Goal: Transaction & Acquisition: Purchase product/service

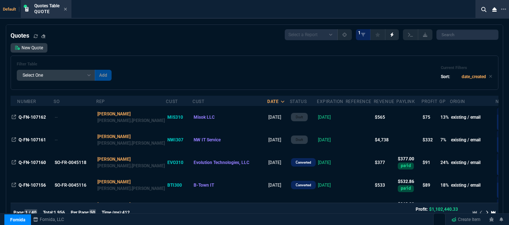
select select "12: [PERSON_NAME]"
select select
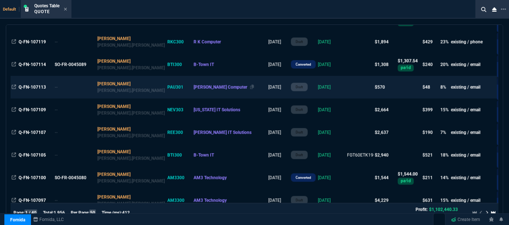
scroll to position [497, 0]
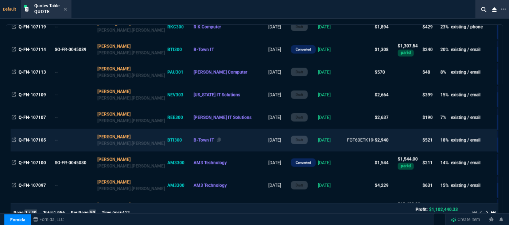
click at [200, 141] on div "B-Town IT" at bounding box center [230, 140] width 73 height 7
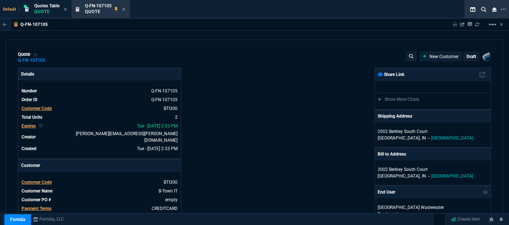
type input "22"
type input "502"
type input "24"
type input "145"
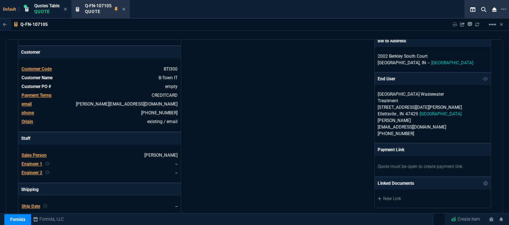
scroll to position [99, 0]
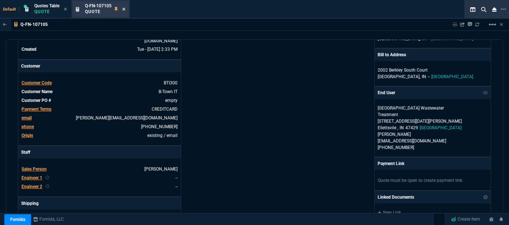
click at [124, 10] on icon at bounding box center [123, 9] width 3 height 4
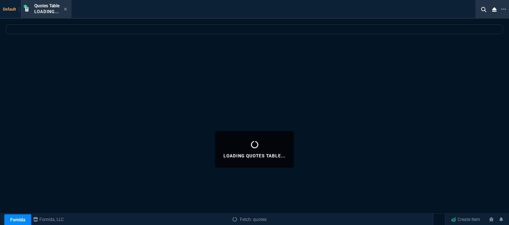
select select
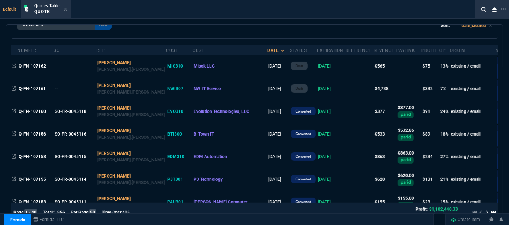
scroll to position [66, 0]
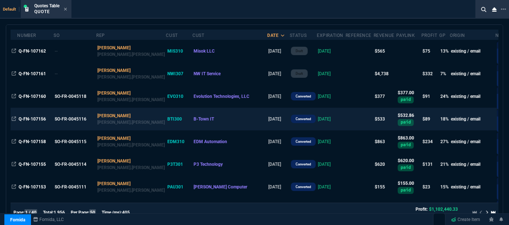
click at [317, 120] on td "[DATE]" at bounding box center [331, 119] width 29 height 23
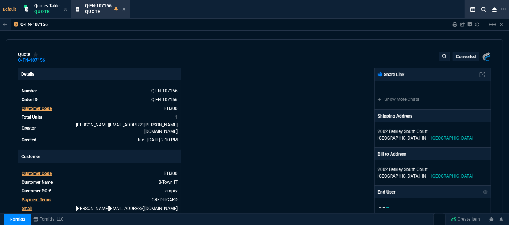
type input "22"
type input "110"
type input "699"
type input "29"
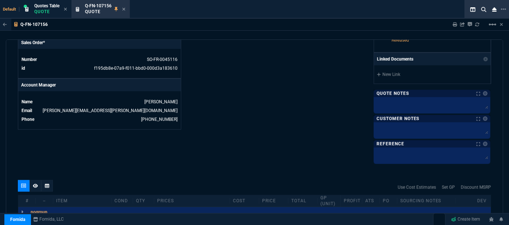
scroll to position [365, 0]
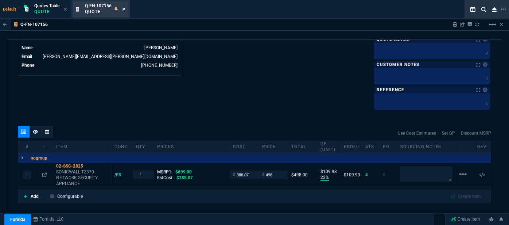
click at [124, 10] on icon at bounding box center [123, 9] width 3 height 4
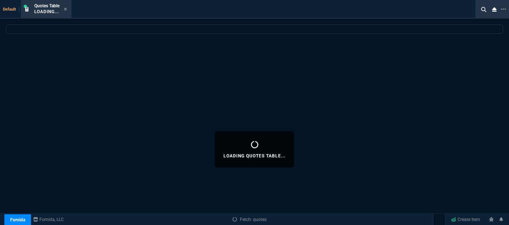
select select
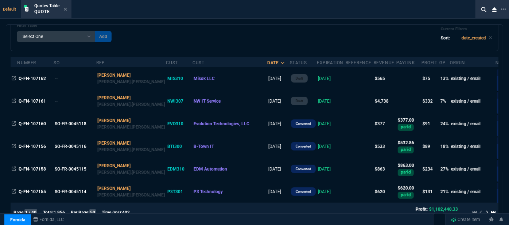
scroll to position [0, 0]
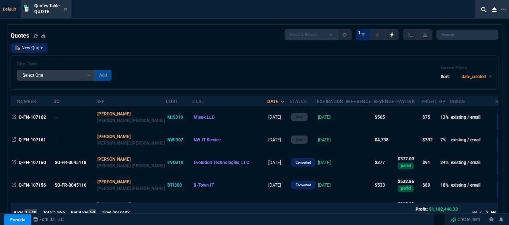
click at [20, 48] on link "New Quote" at bounding box center [29, 47] width 37 height 9
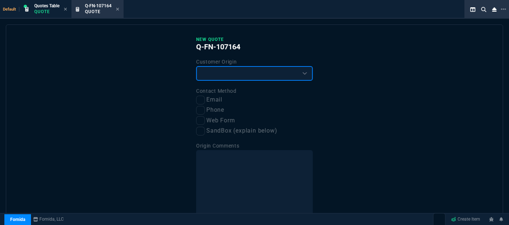
drag, startPoint x: 239, startPoint y: 71, endPoint x: 233, endPoint y: 80, distance: 10.6
click at [239, 71] on select "Existing Customer Amazon Lead (first order) Website Lead (first order) Called (…" at bounding box center [254, 73] width 117 height 15
select select "existing"
click at [196, 66] on select "Existing Customer Amazon Lead (first order) Website Lead (first order) Called (…" at bounding box center [254, 73] width 117 height 15
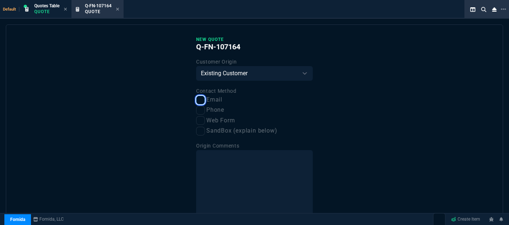
click at [202, 98] on input "Email" at bounding box center [200, 100] width 9 height 9
checkbox input "true"
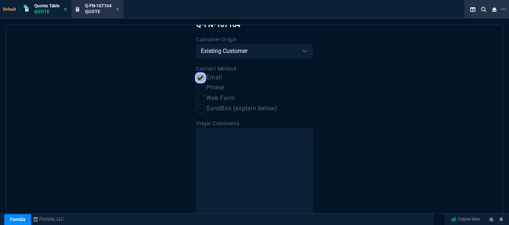
scroll to position [56, 0]
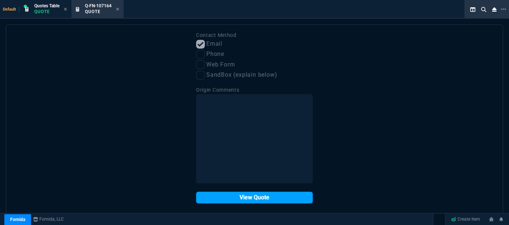
click at [250, 196] on button "View Quote" at bounding box center [254, 197] width 117 height 12
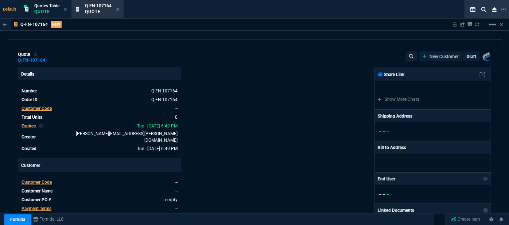
click at [48, 179] on span "Customer Code" at bounding box center [37, 181] width 30 height 5
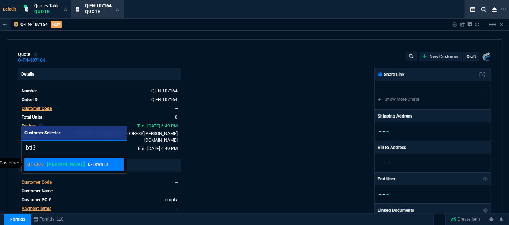
type input "bti3"
click at [72, 167] on link "BTI300 [PERSON_NAME] B-Town IT" at bounding box center [73, 164] width 99 height 12
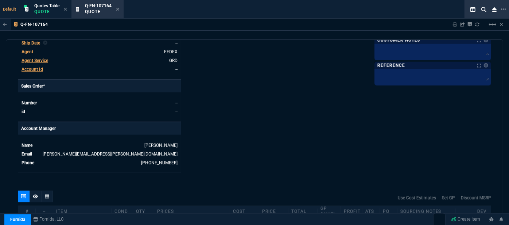
scroll to position [265, 0]
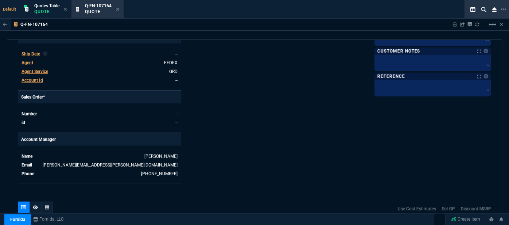
click at [30, 60] on span "Agent" at bounding box center [28, 62] width 12 height 5
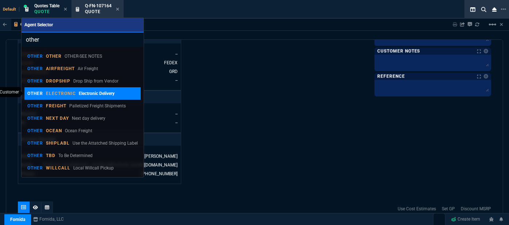
type input "other"
click at [68, 96] on div "OTHER ELECTRONIC Electronic Delivery" at bounding box center [70, 93] width 87 height 7
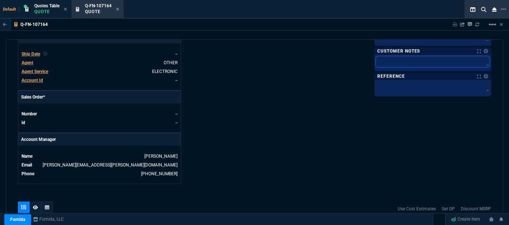
click at [404, 64] on textarea at bounding box center [433, 61] width 114 height 11
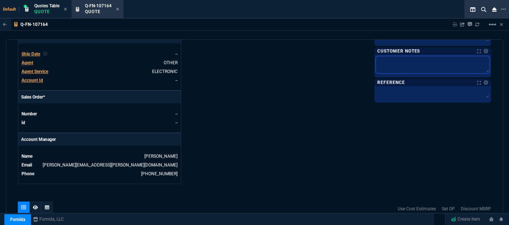
type textarea "E"
type textarea "EL"
type textarea "ELE"
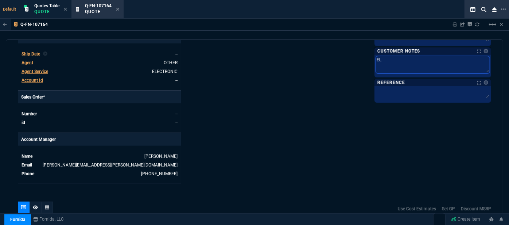
type textarea "ELE"
type textarea "ELEC"
type textarea "ELECT"
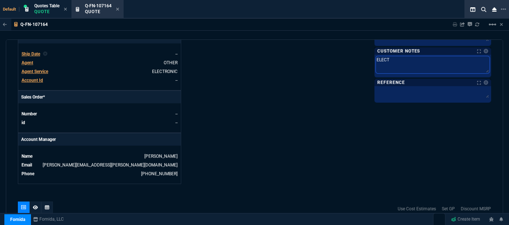
type textarea "ELECTR"
type textarea "ELECTRO"
type textarea "ELECTRON"
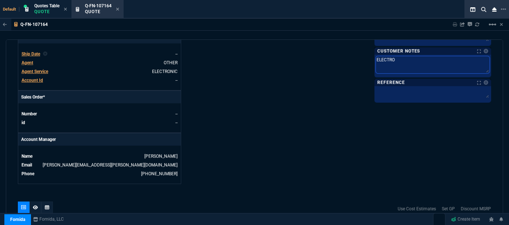
type textarea "ELECTRON"
type textarea "ELECTRONI"
type textarea "ELECTRONIC"
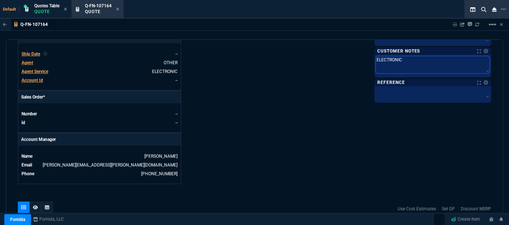
type textarea "ELECTRONIC:"
type textarea "ELECTRONIC: E"
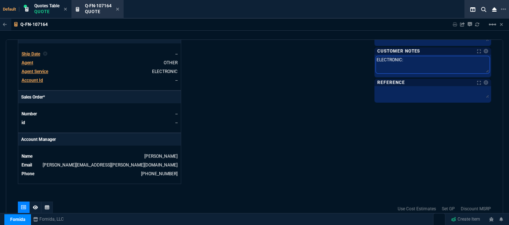
type textarea "ELECTRONIC: E"
type textarea "ELECTRONIC: EM"
type textarea "ELECTRONIC: EMA"
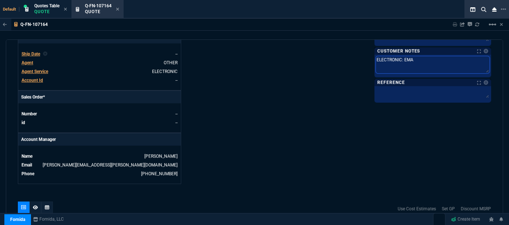
type textarea "ELECTRONIC: EMAI"
type textarea "ELECTRONIC: EMAIL"
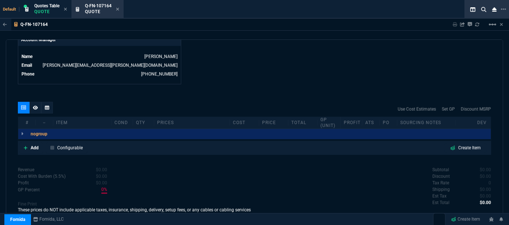
scroll to position [232, 0]
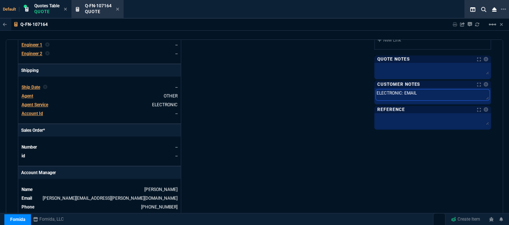
click at [436, 92] on textarea "ELECTRONIC: EMAIL" at bounding box center [433, 94] width 114 height 11
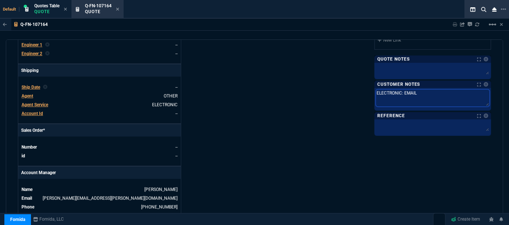
type textarea "ELECTRONIC: EMAIL"
paste textarea "1472G2D-2USB-5-N"
type textarea "ELECTRONIC: EMAIL 1472G2D-2USB-5-N"
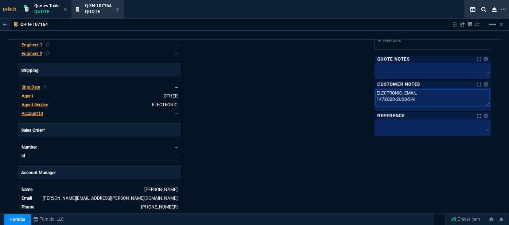
click at [436, 92] on textarea "ELECTRONIC: EMAIL 1472G2D-2USB-5-N" at bounding box center [433, 97] width 114 height 17
type textarea "ELECTRONIC: EMAIL* 1472G2D-2USB-5-N"
type textarea "ELECTRONIC: EMAIL** 1472G2D-2USB-5-N"
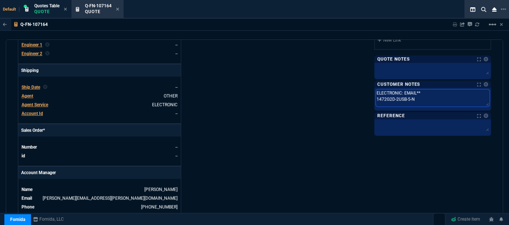
type textarea "ELECTRONIC: EMAIL*** 1472G2D-2USB-5-N"
click at [286, 140] on div "Fornida, LLC [STREET_ADDRESS] Share Link Show More Chats Shipping Address [STRE…" at bounding box center [372, 26] width 237 height 381
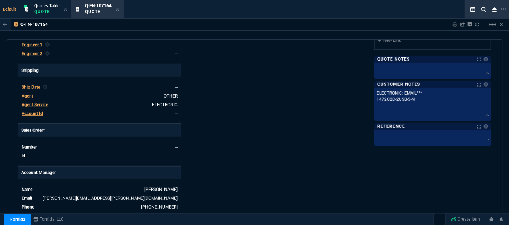
drag, startPoint x: 483, startPoint y: 95, endPoint x: 484, endPoint y: 112, distance: 17.2
click at [484, 112] on textarea "ELECTRONIC: EMAIL*** 1472G2D-2USB-5-N" at bounding box center [433, 103] width 114 height 28
click at [411, 102] on textarea "ELECTRONIC: EMAIL*** 1472G2D-2USB-5-N" at bounding box center [433, 103] width 114 height 28
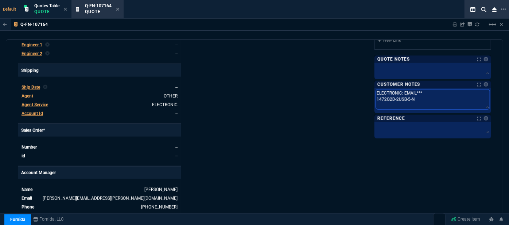
drag, startPoint x: 411, startPoint y: 102, endPoint x: 418, endPoint y: 99, distance: 7.9
click at [418, 100] on textarea "ELECTRONIC: EMAIL*** 1472G2D-2USB-5-N" at bounding box center [433, 99] width 114 height 20
click at [415, 98] on textarea "ELECTRONIC: EMAIL*** 1472G2D-2USB-5-N" at bounding box center [433, 99] width 114 height 20
drag, startPoint x: 414, startPoint y: 98, endPoint x: 361, endPoint y: 99, distance: 53.6
click at [361, 99] on div "Fornida, LLC [STREET_ADDRESS] Share Link Show More Chats Shipping Address [STRE…" at bounding box center [372, 26] width 237 height 381
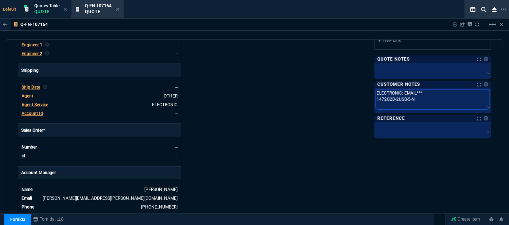
paste textarea "Serial # FG4H0E5819901690"
type textarea "ELECTRONIC: EMAIL*** Serial # FG4H0E5819901690"
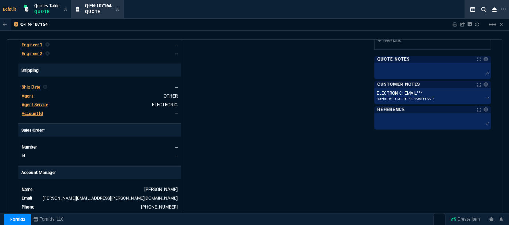
click at [297, 111] on div "Fornida, LLC [STREET_ADDRESS] Share Link Show More Chats Shipping Address [STRE…" at bounding box center [372, 26] width 237 height 381
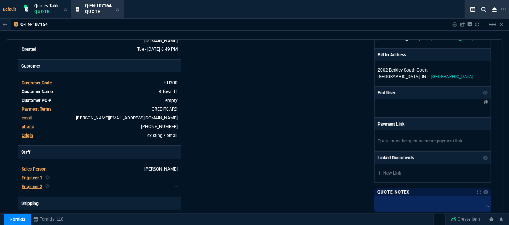
click at [444, 105] on p "-- -- --" at bounding box center [433, 108] width 110 height 7
select select
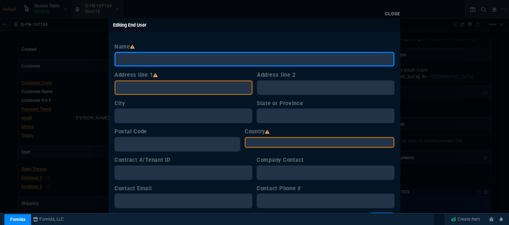
click at [238, 62] on input "Name" at bounding box center [254, 59] width 280 height 15
drag, startPoint x: 108, startPoint y: 61, endPoint x: 223, endPoint y: 67, distance: 115.4
click at [102, 61] on div "Close Editing End User Name f Address line 1 Address line 2 City State or Provi…" at bounding box center [254, 112] width 509 height 225
paste input "[PERSON_NAME] Law"
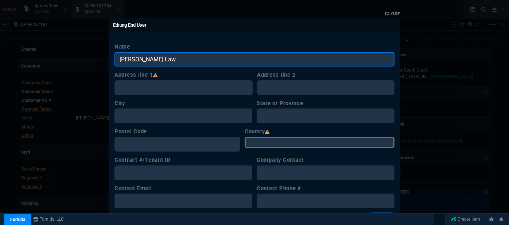
type input "[PERSON_NAME] Law"
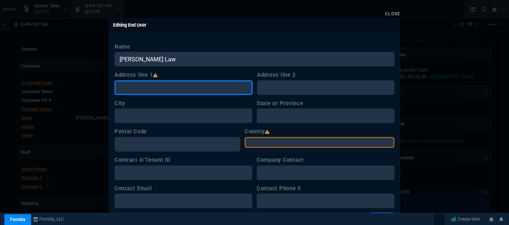
click at [203, 91] on input "Address line 1" at bounding box center [183, 87] width 138 height 15
click at [168, 92] on input "Address line 1" at bounding box center [183, 87] width 138 height 15
paste input "[STREET_ADDRESS]"
click at [168, 92] on input "[STREET_ADDRESS]" at bounding box center [183, 87] width 138 height 15
type input "[STREET_ADDRESS]"
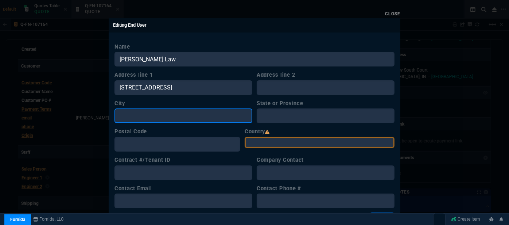
click at [159, 119] on input "City" at bounding box center [183, 115] width 138 height 15
paste input "[STREET_ADDRESS]"
type input "[STREET_ADDRESS]"
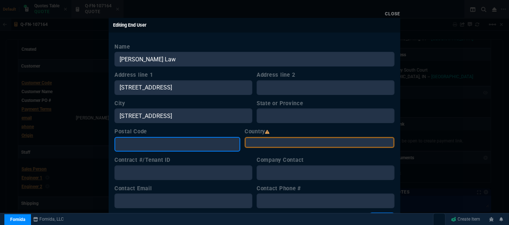
click at [157, 147] on input "Postal Code" at bounding box center [177, 144] width 126 height 15
paste input "[STREET_ADDRESS]"
type input "[STREET_ADDRESS]"
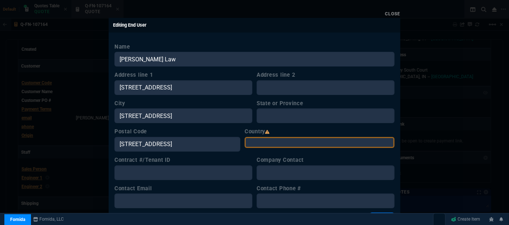
click at [269, 143] on select "[GEOGRAPHIC_DATA] [GEOGRAPHIC_DATA] [GEOGRAPHIC_DATA] [GEOGRAPHIC_DATA] [GEOGRA…" at bounding box center [320, 142] width 150 height 11
select select "[GEOGRAPHIC_DATA]"
click at [256, 137] on select "[GEOGRAPHIC_DATA] [GEOGRAPHIC_DATA] [GEOGRAPHIC_DATA] [GEOGRAPHIC_DATA] [GEOGRA…" at bounding box center [320, 142] width 150 height 11
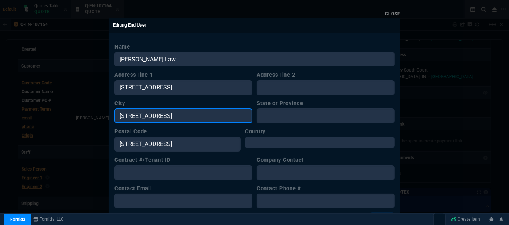
click at [155, 116] on input "[STREET_ADDRESS]" at bounding box center [183, 115] width 138 height 15
type input "[GEOGRAPHIC_DATA], IN 47408"
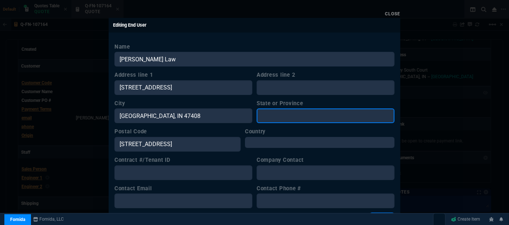
click at [270, 116] on input "State or Province" at bounding box center [326, 115] width 138 height 15
type input "IN"
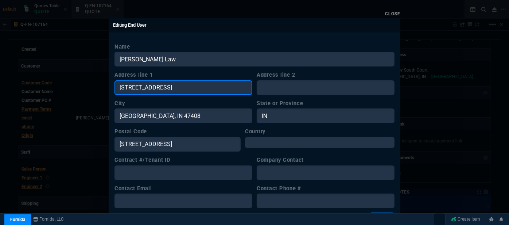
click at [233, 86] on input "[STREET_ADDRESS]" at bounding box center [183, 87] width 138 height 15
drag, startPoint x: 228, startPoint y: 88, endPoint x: 160, endPoint y: 88, distance: 67.8
click at [160, 88] on input "[STREET_ADDRESS]" at bounding box center [183, 87] width 138 height 15
type input "[STREET_ADDRESS]"
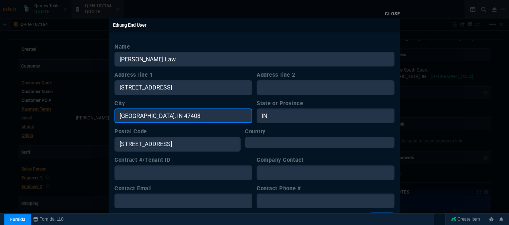
click at [184, 114] on input "[GEOGRAPHIC_DATA], IN 47408" at bounding box center [183, 115] width 138 height 15
type input "Bloomington"
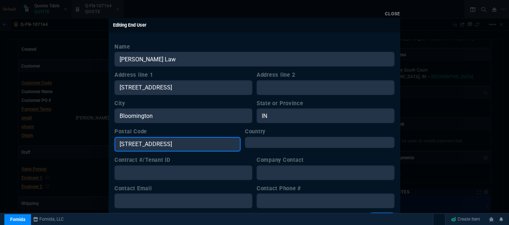
click at [198, 141] on input "[STREET_ADDRESS]" at bounding box center [177, 144] width 126 height 15
type input "47408"
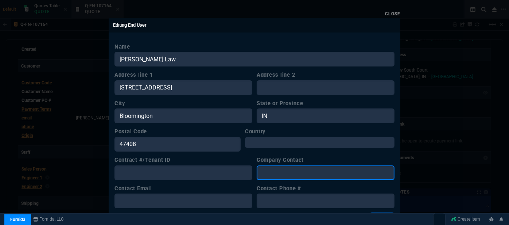
click at [289, 171] on input "Company Contact" at bounding box center [326, 172] width 138 height 15
type input "[PERSON_NAME]"
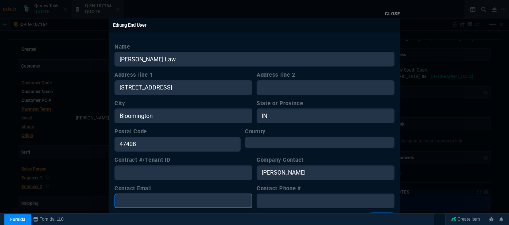
click at [188, 202] on input "Contact Email" at bounding box center [183, 200] width 138 height 15
paste input "[EMAIL_ADDRESS][DOMAIN_NAME]"
type input "[EMAIL_ADDRESS][DOMAIN_NAME]"
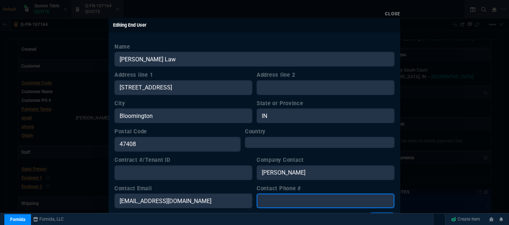
click at [306, 201] on input "Contact Phone #" at bounding box center [326, 200] width 138 height 15
paste input "8123322113 [EMAIL_ADDRESS][DOMAIN_NAME]"
drag, startPoint x: 362, startPoint y: 203, endPoint x: 302, endPoint y: 203, distance: 59.4
click at [302, 203] on input "8123322113 [EMAIL_ADDRESS][DOMAIN_NAME]" at bounding box center [326, 200] width 138 height 15
click at [272, 199] on input "8123322113" at bounding box center [326, 200] width 138 height 15
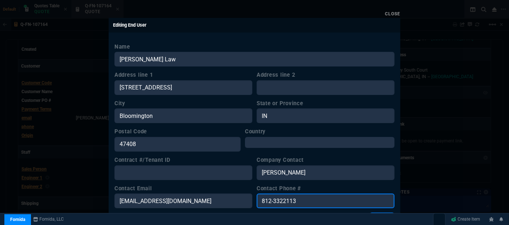
click at [284, 200] on input "812-3322113" at bounding box center [326, 200] width 138 height 15
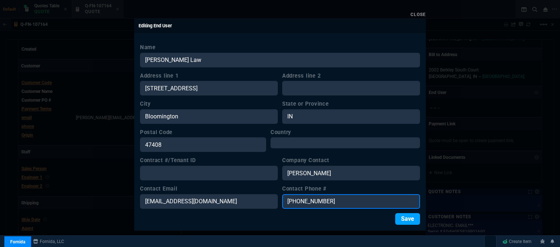
type input "[PHONE_NUMBER]"
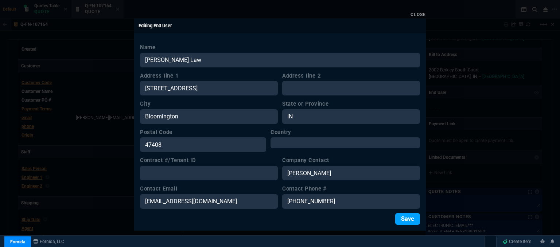
click at [413, 219] on button "Save" at bounding box center [407, 219] width 25 height 12
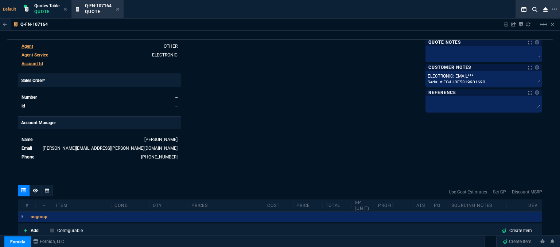
scroll to position [318, 0]
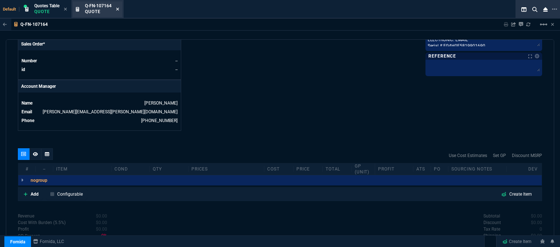
click at [117, 8] on icon at bounding box center [117, 9] width 3 height 3
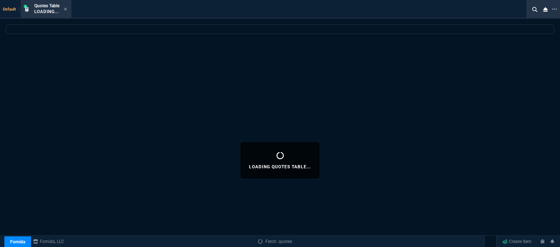
select select
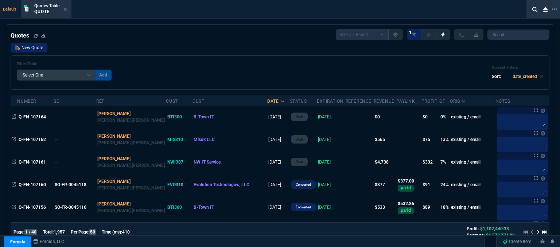
click at [29, 50] on link "New Quote" at bounding box center [29, 47] width 37 height 9
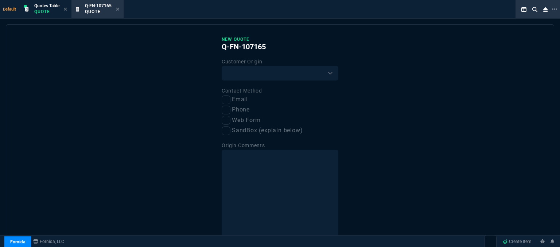
click at [280, 65] on div "Customer Origin Existing Customer Amazon Lead (first order) Website Lead (first…" at bounding box center [280, 68] width 117 height 23
click at [273, 78] on select "Existing Customer Amazon Lead (first order) Website Lead (first order) Called (…" at bounding box center [280, 73] width 117 height 15
select select "existing"
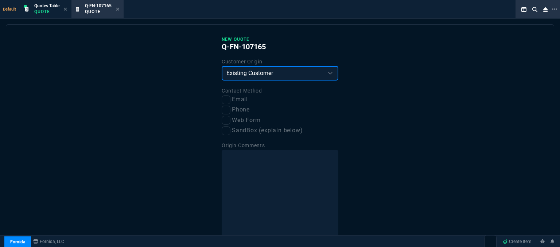
click at [222, 66] on select "Existing Customer Amazon Lead (first order) Website Lead (first order) Called (…" at bounding box center [280, 73] width 117 height 15
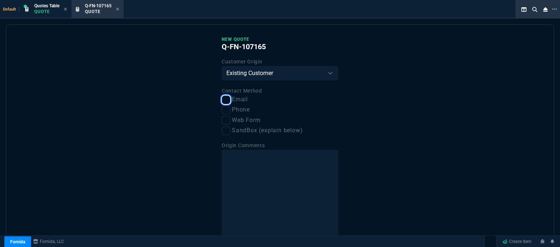
click at [223, 99] on input "Email" at bounding box center [226, 100] width 9 height 9
checkbox input "true"
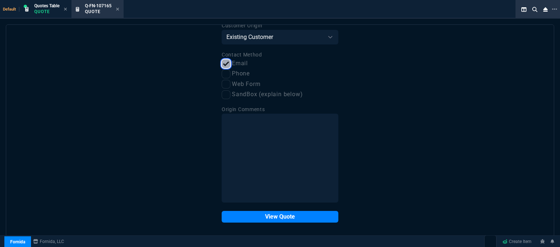
scroll to position [37, 0]
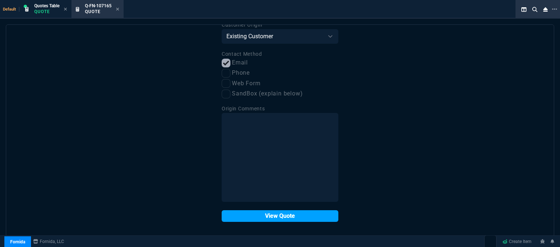
click at [267, 221] on button "View Quote" at bounding box center [280, 216] width 117 height 12
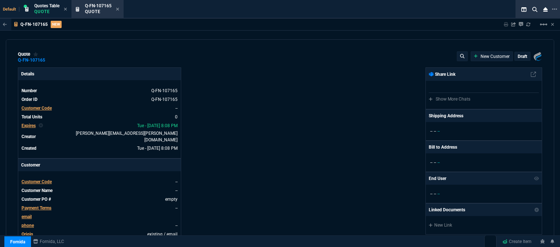
click at [36, 179] on span "Customer Code" at bounding box center [37, 181] width 30 height 5
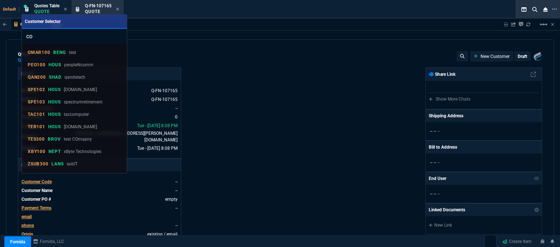
type input "c"
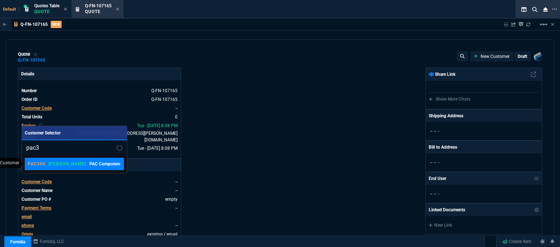
type input "pac3"
click at [89, 165] on p "PAC Computers" at bounding box center [104, 164] width 31 height 7
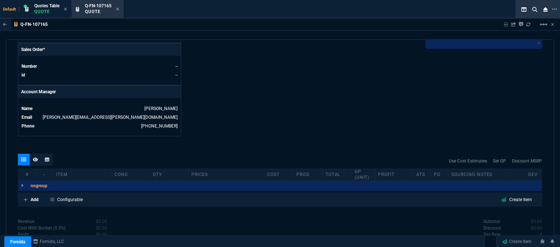
scroll to position [349, 0]
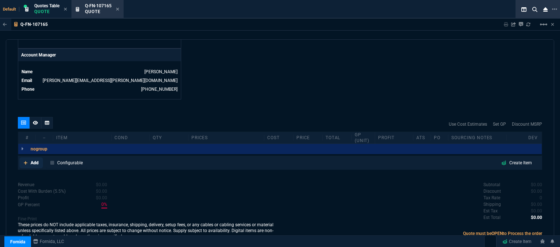
click at [27, 161] on icon at bounding box center [26, 163] width 4 height 4
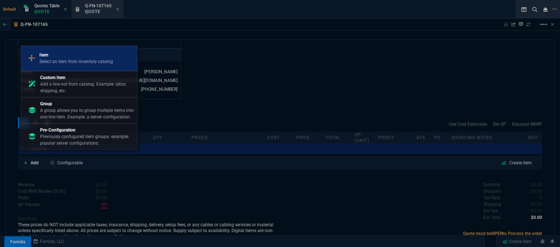
click at [62, 60] on p "Select an item from inventory catalog" at bounding box center [76, 61] width 74 height 7
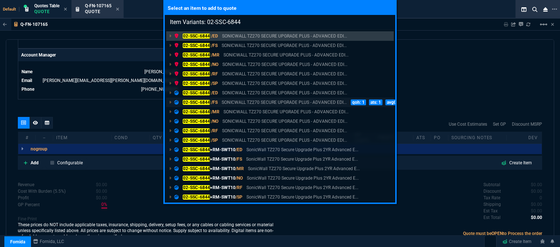
type input "Item Variants: 02-SSC-6844"
click at [256, 102] on p "SONICWALL TZ270 SECURE UPGRADE PLUS - ADVANCED EDI..." at bounding box center [284, 102] width 125 height 7
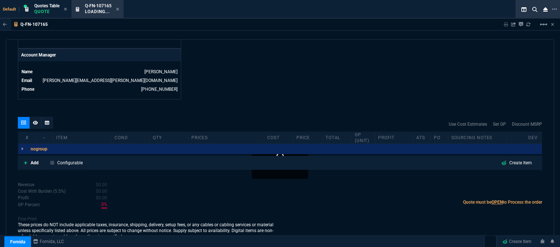
scroll to position [348, 0]
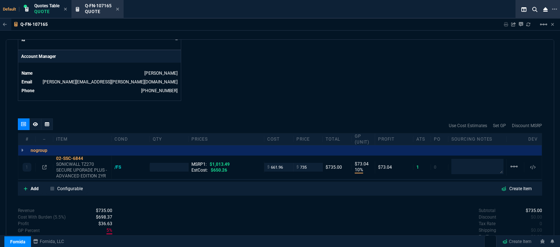
type input "10"
type input "73"
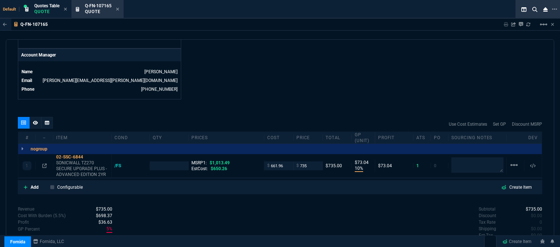
type input "27"
click at [42, 164] on icon at bounding box center [44, 166] width 4 height 4
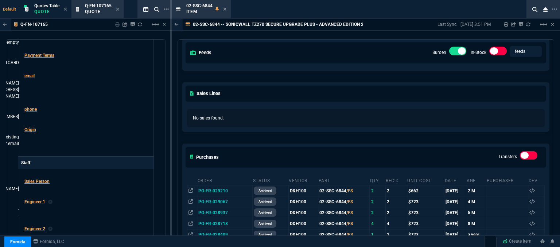
scroll to position [109, 0]
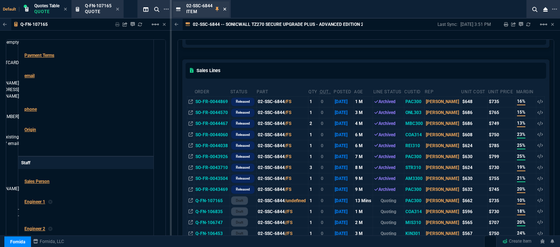
click at [223, 11] on icon at bounding box center [224, 9] width 3 height 4
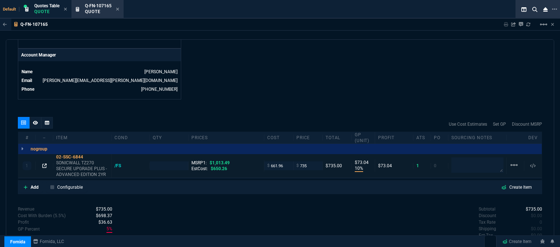
click at [43, 164] on icon at bounding box center [44, 166] width 4 height 4
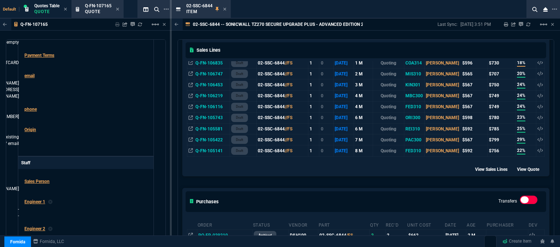
scroll to position [328, 0]
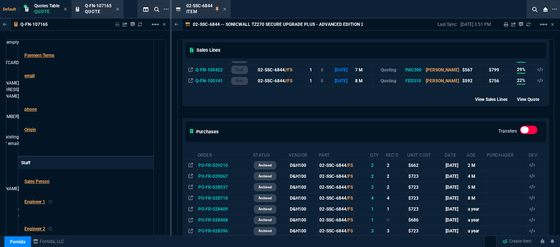
drag, startPoint x: 378, startPoint y: 116, endPoint x: 263, endPoint y: 40, distance: 138.5
click at [378, 118] on div "Purchases Transfers" at bounding box center [366, 131] width 366 height 27
click at [225, 8] on icon at bounding box center [224, 9] width 3 height 4
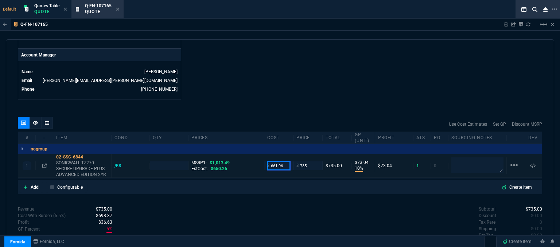
click at [282, 162] on input "661.96" at bounding box center [278, 166] width 23 height 8
type input "595.80"
type input "1"
type input "595.8"
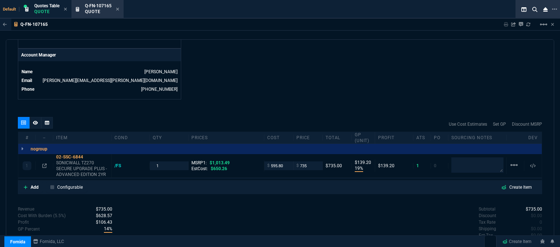
type input "19"
type input "139"
click at [26, 185] on icon at bounding box center [26, 187] width 4 height 4
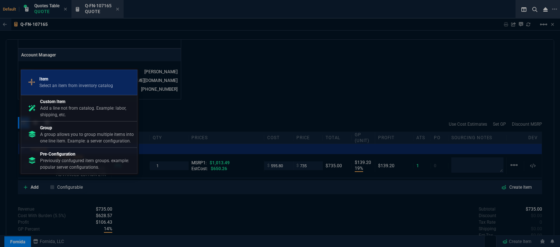
click at [52, 92] on div "Item Select an item from inventory catalog" at bounding box center [79, 82] width 110 height 19
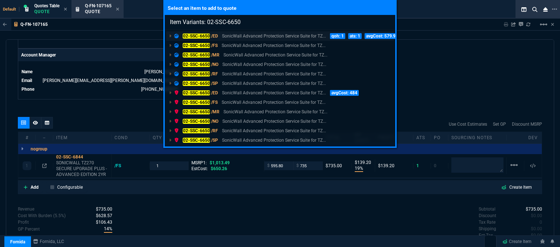
type input "Item Variants: 02-SSC-6650"
click at [250, 37] on p "SonicWall Advanced Protection Service Suite for TZ..." at bounding box center [274, 36] width 104 height 7
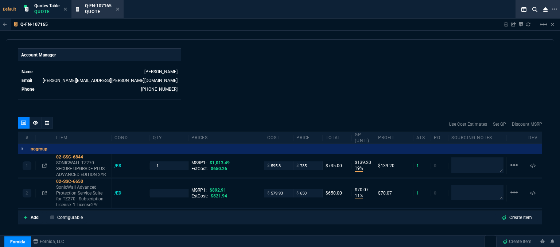
type input "19"
type input "139"
type input "11"
type input "70"
type input "27"
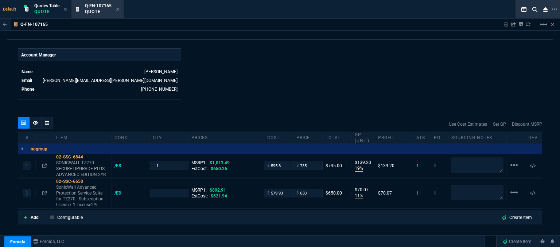
type input "27"
click at [44, 191] on icon at bounding box center [44, 193] width 4 height 4
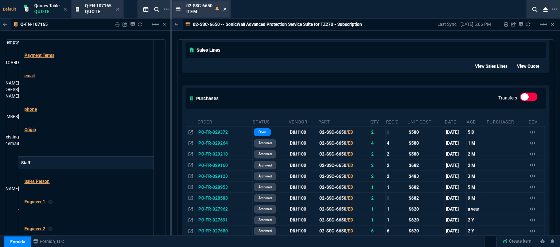
click at [225, 9] on icon at bounding box center [224, 9] width 3 height 3
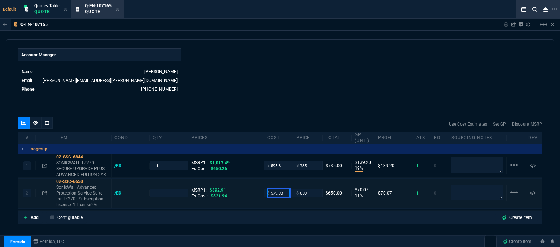
click at [283, 189] on input "579.93" at bounding box center [278, 193] width 23 height 8
type input "521.94"
type input "1"
type input "521.94"
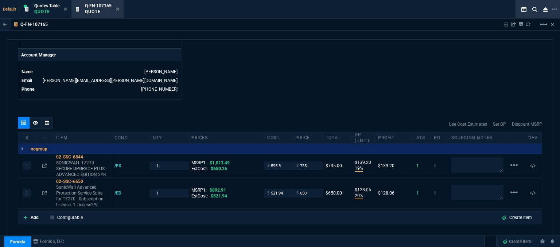
type input "20"
type input "128"
click at [311, 189] on input "650" at bounding box center [307, 193] width 23 height 8
type input "640"
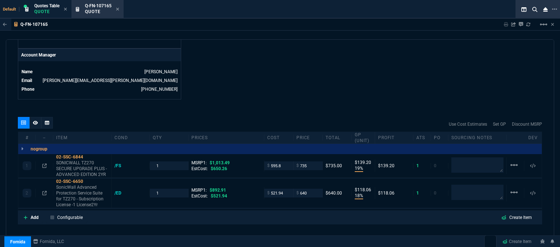
type input "640"
type input "18"
type input "118"
type input "28"
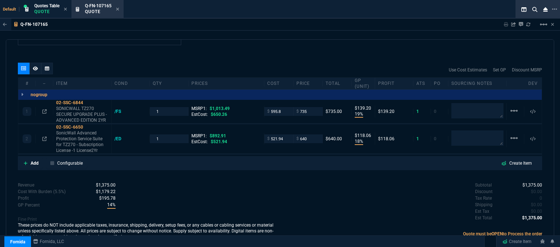
click at [272, 167] on div "quote Q-FN-107165 PAC Computers draft Fornida, LLC [STREET_ADDRESS] Details Num…" at bounding box center [280, 144] width 548 height 210
click at [308, 135] on input "640" at bounding box center [307, 139] width 23 height 8
type input "645"
click at [263, 193] on div "Revenue $1,375.00 Cost $1,117.74 Cost With Burden (5.5%) $1,179.22 Profit $195.…" at bounding box center [149, 212] width 262 height 60
type input "645"
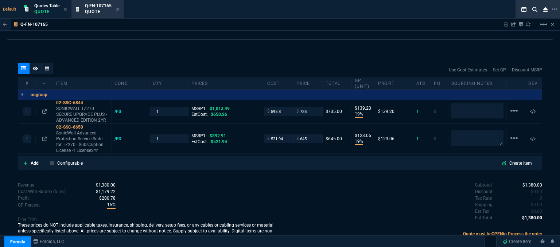
type input "19"
type input "123"
click at [44, 137] on icon at bounding box center [44, 139] width 4 height 4
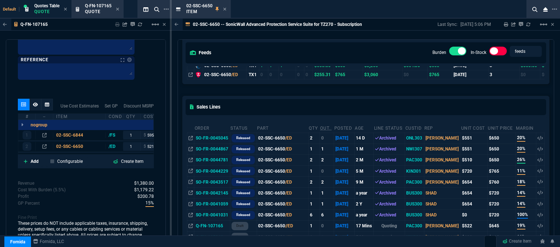
scroll to position [0, 0]
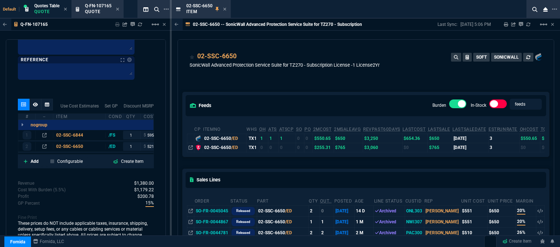
click at [224, 9] on icon at bounding box center [224, 9] width 3 height 4
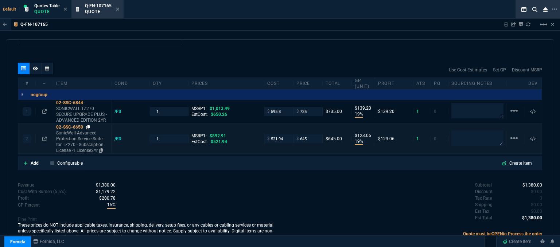
click at [88, 125] on icon at bounding box center [88, 127] width 4 height 4
click at [83, 137] on p "SonicWall Advanced Protection Service Suite for TZ270 - Subscription License -1…" at bounding box center [82, 141] width 52 height 23
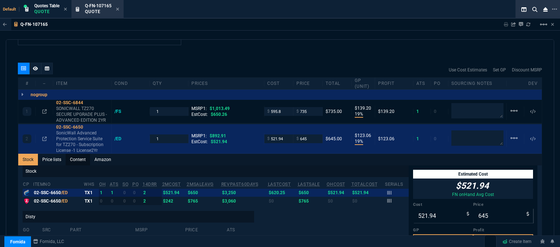
click at [81, 154] on link "Content" at bounding box center [78, 160] width 24 height 12
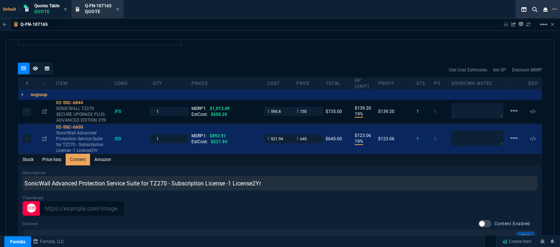
scroll to position [0, 0]
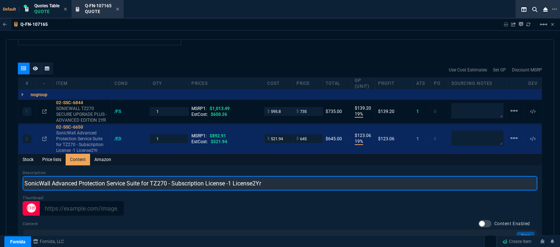
drag, startPoint x: 229, startPoint y: 178, endPoint x: 0, endPoint y: 177, distance: 229.3
click at [0, 177] on div "Q-FN-107165 Sharing Q-FN-107165 Link Dev Link Share on Teams linear_scale quote…" at bounding box center [280, 152] width 560 height 266
paste input "ADVANCED PROTECTION SERVICE SUITE FOR TZ270 2YR"
type input "ADVANCED PROTECTION SERVICE SUITE FOR TZ270 2YR"
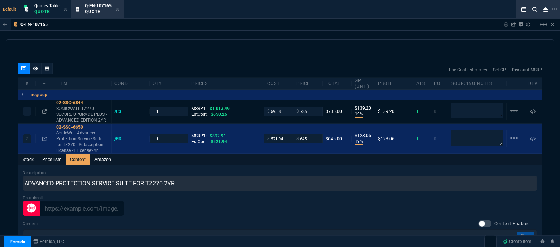
click at [197, 28] on div "Q-FN-107165 Sharing Q-FN-107165 Link Dev Link Share on Teams linear_scale" at bounding box center [280, 25] width 560 height 12
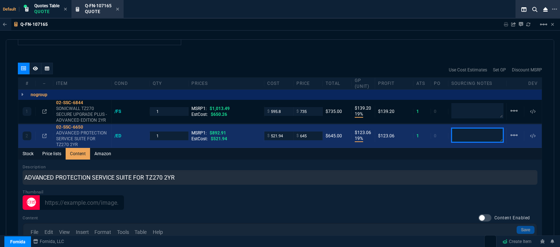
click at [455, 135] on textarea at bounding box center [477, 135] width 52 height 15
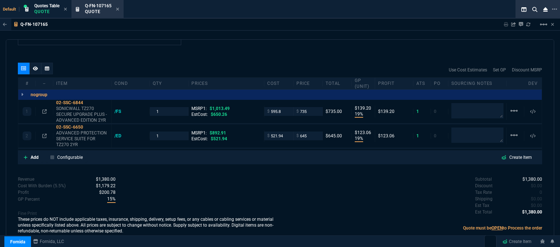
scroll to position [398, 0]
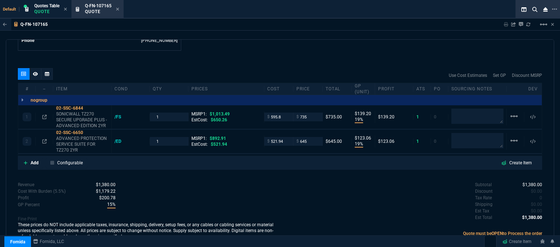
type input "19"
type input "123"
type input "28"
click at [454, 133] on textarea at bounding box center [477, 140] width 52 height 15
type textarea "email only"
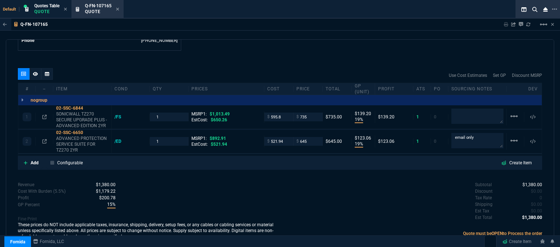
click at [292, 59] on div "quote Q-FN-107165 PAC Computers draft Fornida, LLC [STREET_ADDRESS] Details Num…" at bounding box center [280, 144] width 548 height 210
click at [308, 137] on input "645" at bounding box center [307, 141] width 23 height 8
type input "650"
click at [273, 68] on div "Use Cost Estimates Set GP Discount MSRP" at bounding box center [280, 75] width 524 height 15
type input "650"
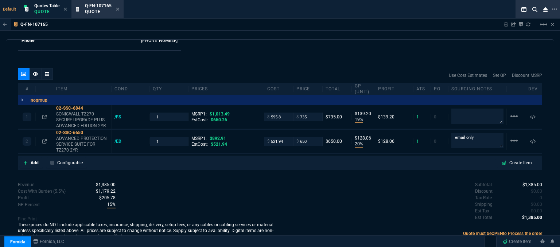
type input "20"
type input "128"
type input "27"
click at [118, 10] on icon at bounding box center [117, 9] width 3 height 4
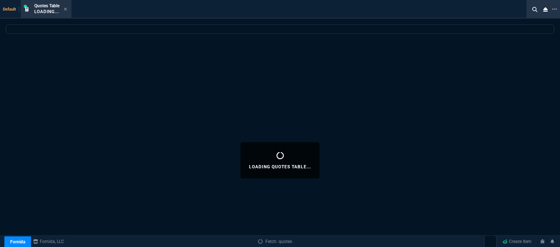
select select
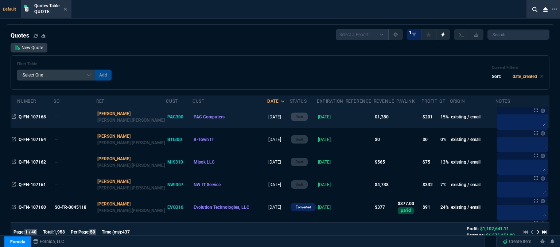
click at [346, 116] on td at bounding box center [360, 117] width 28 height 23
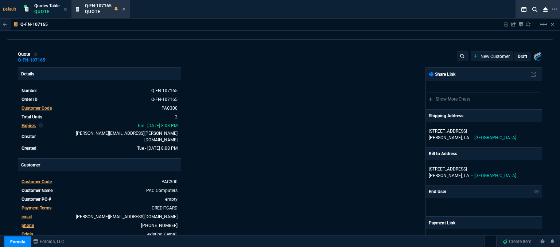
type input "19"
type input "139"
type input "1013.49"
type input "20"
type input "128"
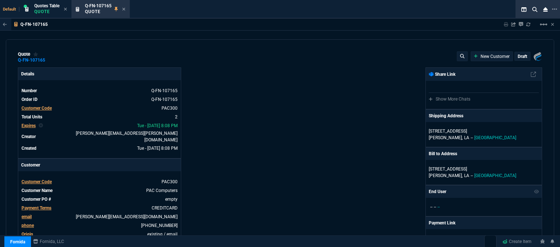
type input "892.91"
type input "27"
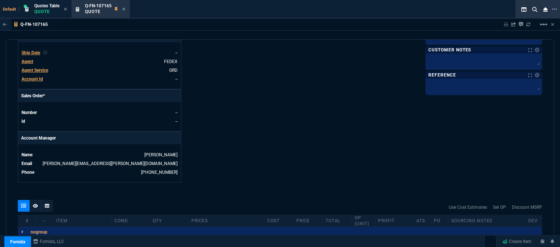
scroll to position [255, 0]
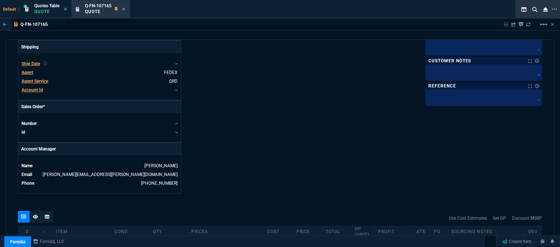
click at [28, 70] on span "Agent" at bounding box center [28, 72] width 12 height 5
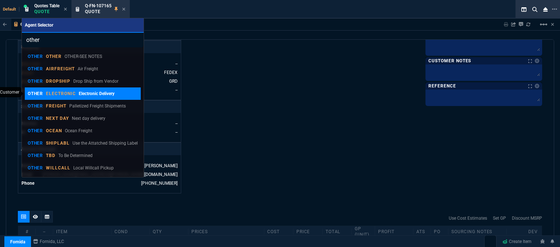
type input "other"
click at [55, 94] on p "ELECTRONIC" at bounding box center [61, 94] width 30 height 6
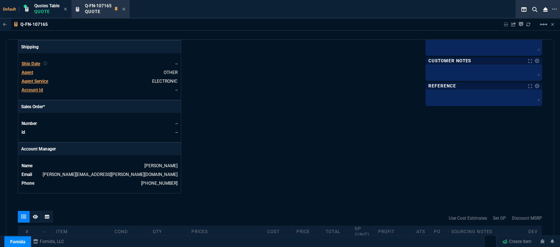
scroll to position [328, 0]
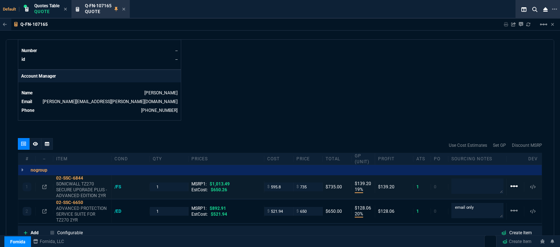
click at [509, 182] on mat-icon "linear_scale" at bounding box center [514, 186] width 9 height 9
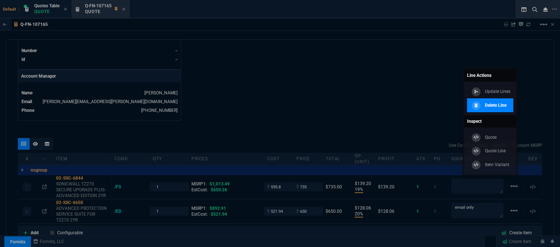
click at [493, 108] on p "Delete Line" at bounding box center [496, 105] width 22 height 7
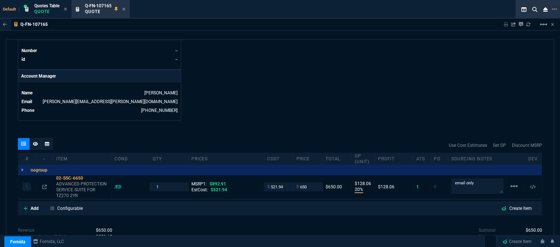
type input "20"
type input "128"
type input "27"
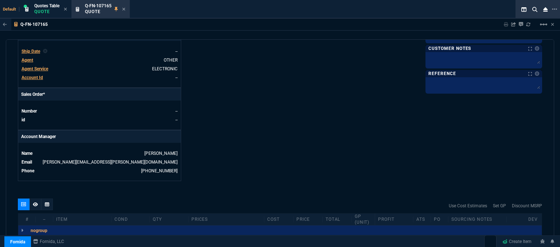
scroll to position [255, 0]
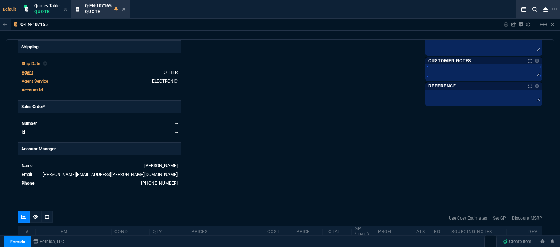
click at [462, 69] on textarea at bounding box center [484, 71] width 114 height 11
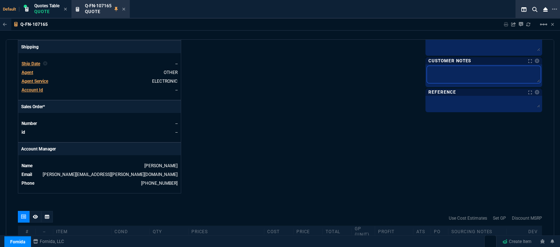
type textarea "E"
type textarea "EL"
type textarea "ELE"
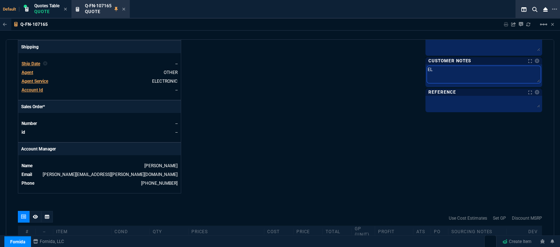
type textarea "ELE"
type textarea "ELEC"
type textarea "ELECT"
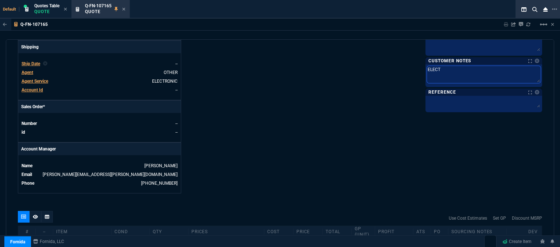
type textarea "ELECTR"
type textarea "ELECTRO"
type textarea "ELECTRON"
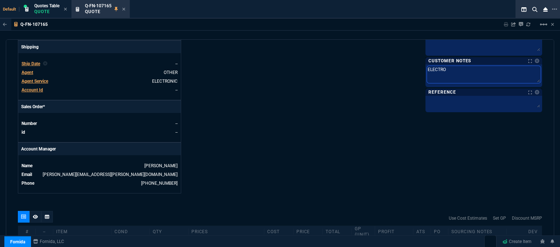
type textarea "ELECTRON"
type textarea "ELECTRONI"
type textarea "ELECTRONIC"
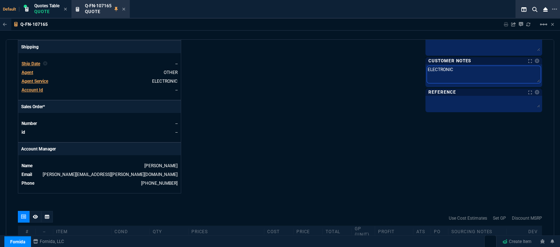
type textarea "ELECTRONIC:"
type textarea "ELECTRONIC: E"
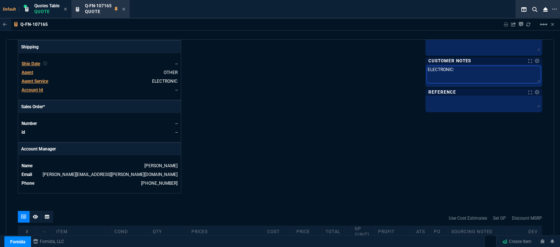
type textarea "ELECTRONIC: E"
type textarea "ELECTRONIC: EM"
type textarea "ELECTRONIC: EMA"
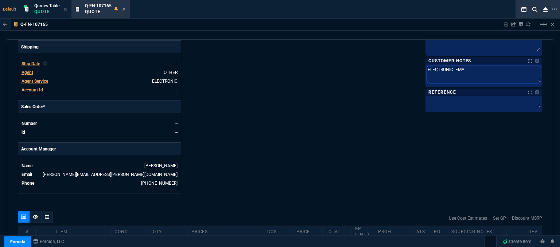
type textarea "ELECTRONIC: EMAI"
type textarea "ELECTRONIC: EMAIL"
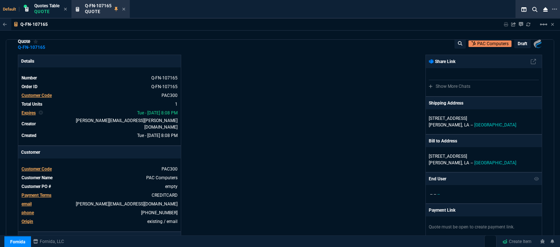
scroll to position [0, 0]
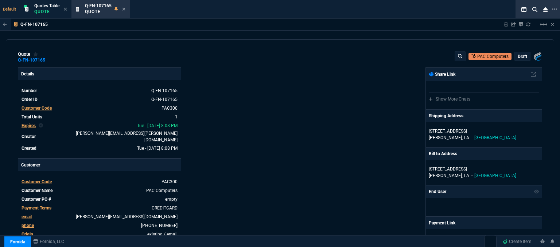
type textarea "ELECTRONIC: EMAIL"
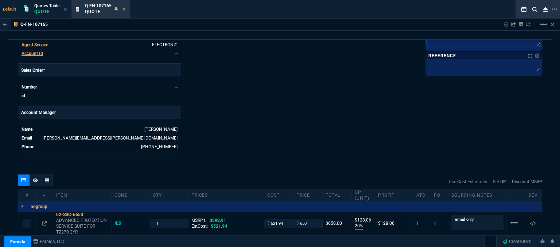
scroll to position [373, 0]
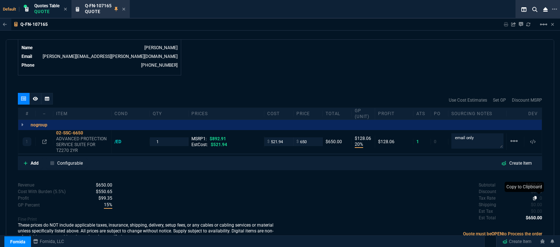
click at [509, 196] on nx-icon at bounding box center [536, 198] width 7 height 5
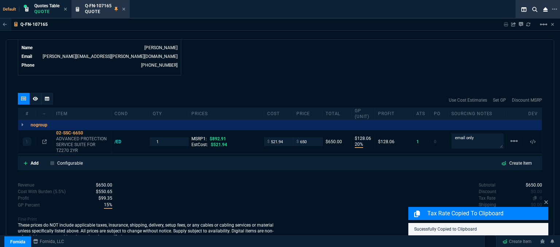
click at [509, 196] on span "0" at bounding box center [541, 198] width 3 height 5
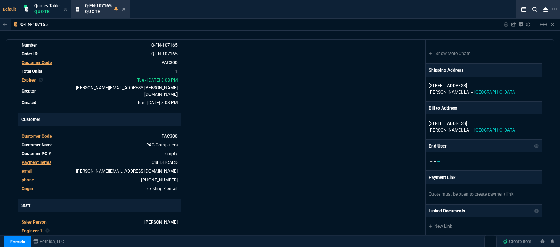
scroll to position [9, 0]
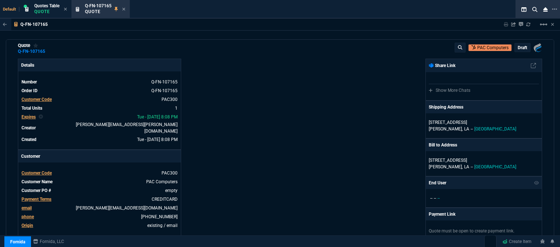
click at [509, 46] on p "draft" at bounding box center [522, 48] width 9 height 6
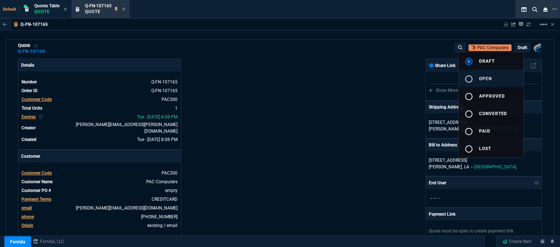
click at [494, 81] on button "radio_button_unchecked open" at bounding box center [491, 79] width 65 height 18
click at [376, 98] on div at bounding box center [280, 123] width 560 height 247
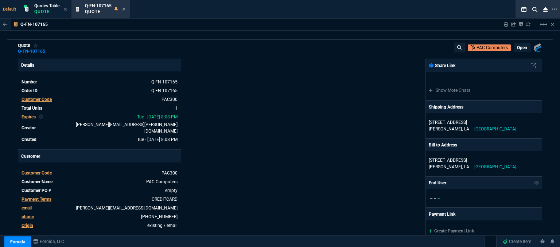
type input "20"
type input "128"
type input "27"
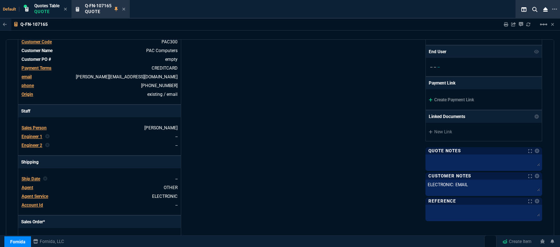
scroll to position [155, 0]
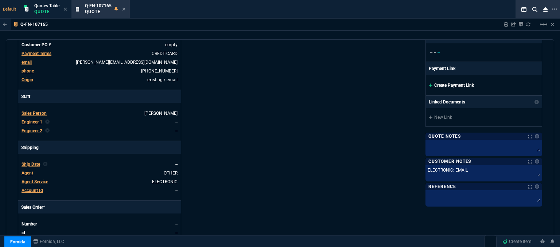
click at [429, 83] on icon at bounding box center [431, 85] width 4 height 4
click at [429, 84] on icon at bounding box center [431, 85] width 4 height 4
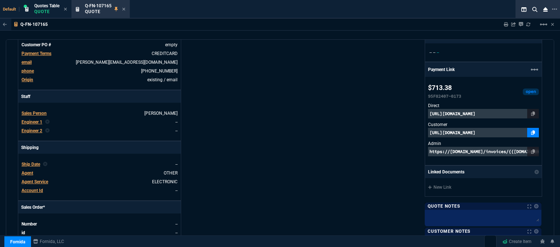
click at [509, 132] on link at bounding box center [533, 132] width 12 height 9
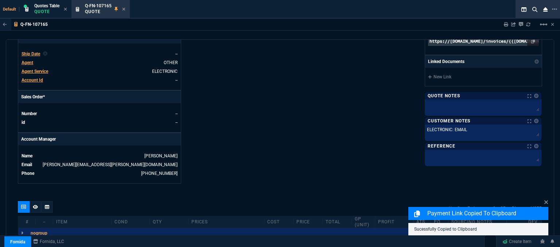
scroll to position [337, 0]
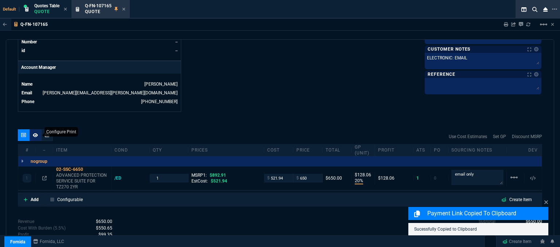
click at [34, 133] on icon at bounding box center [35, 135] width 5 height 4
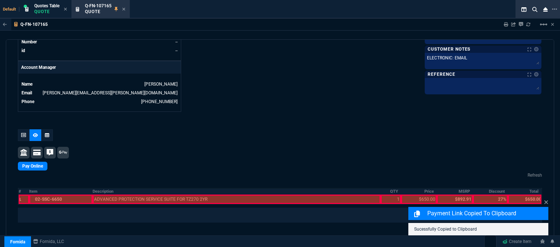
click at [67, 195] on div at bounding box center [61, 199] width 64 height 9
click at [128, 195] on div at bounding box center [237, 199] width 288 height 9
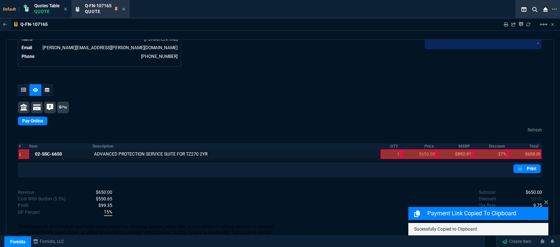
scroll to position [383, 0]
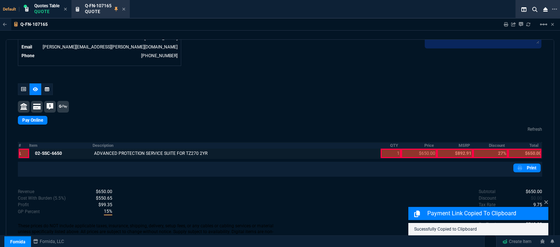
click at [386, 149] on div at bounding box center [391, 153] width 20 height 9
click at [417, 149] on div at bounding box center [419, 153] width 36 height 9
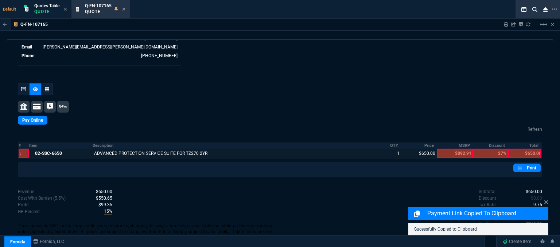
click at [509, 149] on div at bounding box center [525, 153] width 34 height 9
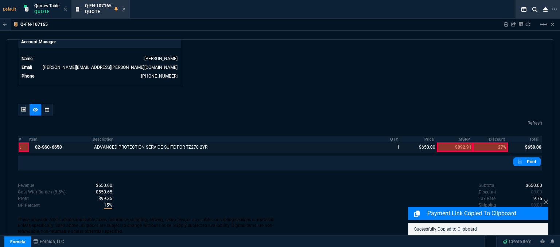
scroll to position [356, 0]
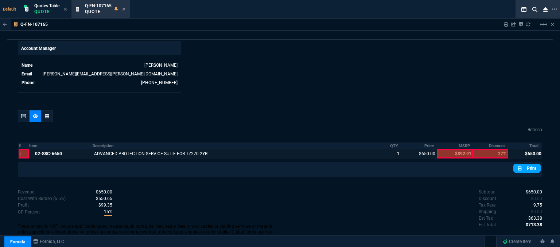
click at [509, 164] on link "Print" at bounding box center [526, 168] width 27 height 9
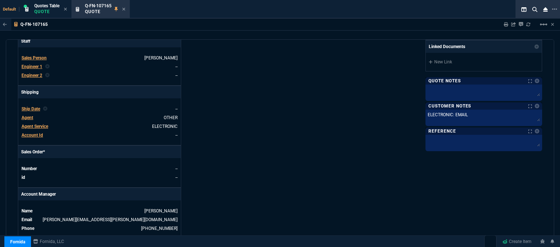
scroll to position [101, 0]
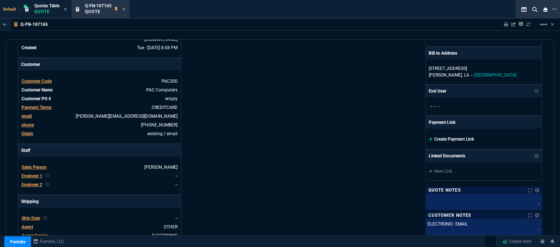
click at [429, 137] on icon at bounding box center [431, 139] width 4 height 4
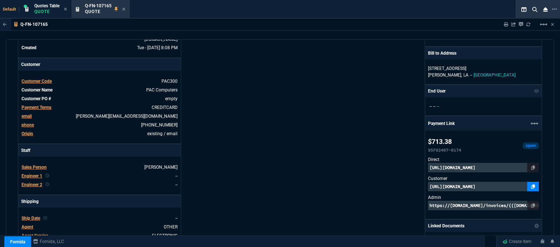
click at [509, 186] on icon at bounding box center [533, 186] width 4 height 4
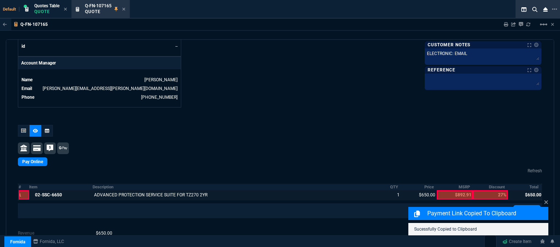
scroll to position [383, 0]
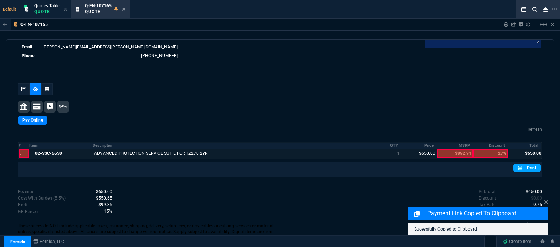
click at [509, 165] on link "Print" at bounding box center [526, 168] width 27 height 9
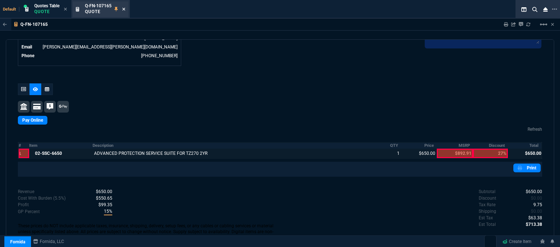
click at [125, 11] on icon at bounding box center [123, 9] width 3 height 4
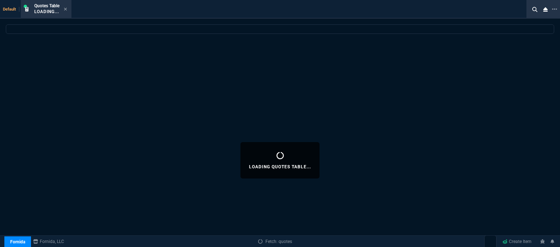
select select
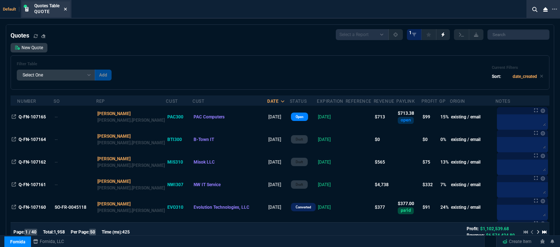
click at [67, 9] on icon at bounding box center [65, 9] width 3 height 3
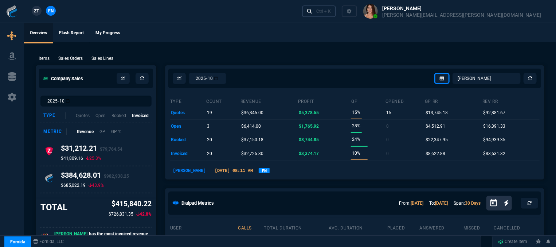
click at [331, 11] on div "Ctrl + K" at bounding box center [323, 11] width 15 height 6
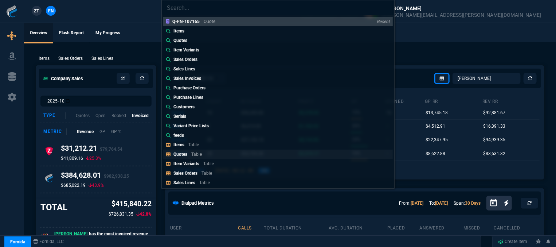
click at [213, 151] on link "Quotes Table" at bounding box center [278, 153] width 230 height 9
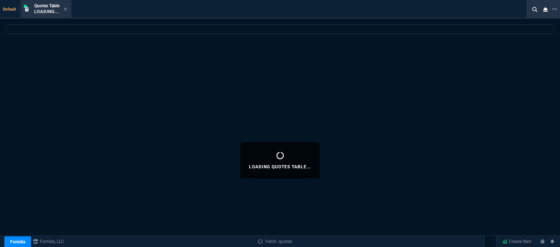
select select
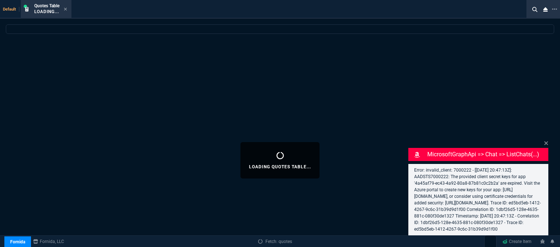
select select "12: [PERSON_NAME]"
select select
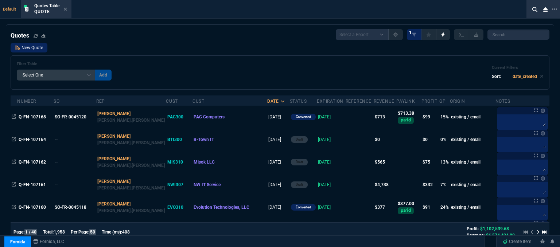
click at [26, 48] on link "New Quote" at bounding box center [29, 47] width 37 height 9
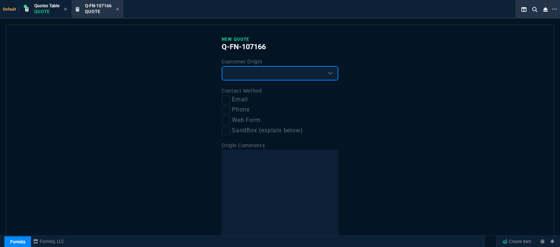
click at [236, 75] on select "Existing Customer Amazon Lead (first order) Website Lead (first order) Called (…" at bounding box center [280, 73] width 117 height 15
select select "existing"
click at [222, 66] on select "Existing Customer Amazon Lead (first order) Website Lead (first order) Called (…" at bounding box center [280, 73] width 117 height 15
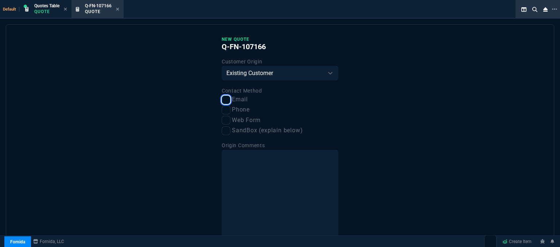
click at [225, 97] on input "Email" at bounding box center [226, 100] width 9 height 9
checkbox input "true"
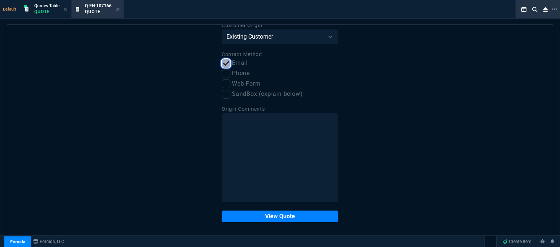
scroll to position [37, 0]
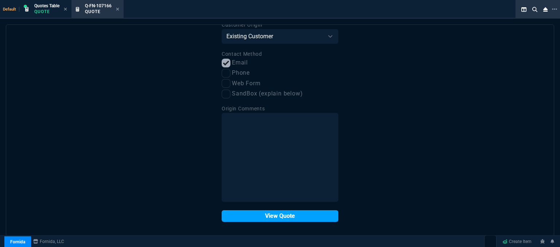
click at [266, 214] on button "View Quote" at bounding box center [280, 216] width 117 height 12
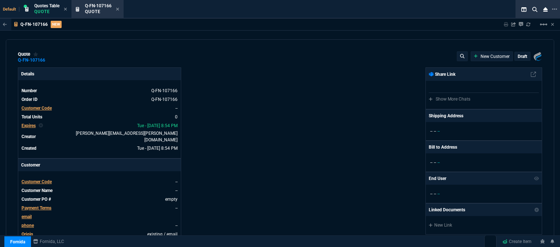
click at [43, 179] on span "Customer Code" at bounding box center [37, 181] width 30 height 5
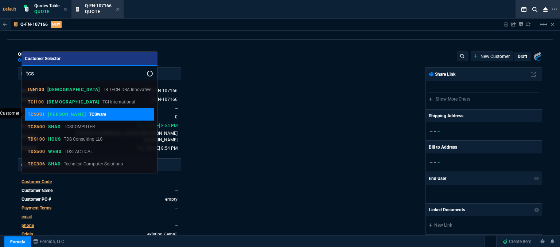
type input "tcs"
click at [83, 117] on div "TCS301 ROSS TCSware" at bounding box center [90, 114] width 124 height 7
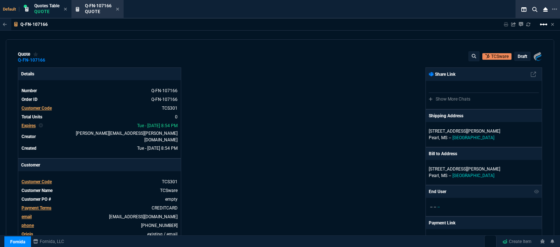
click at [540, 25] on mat-icon "linear_scale" at bounding box center [543, 24] width 9 height 9
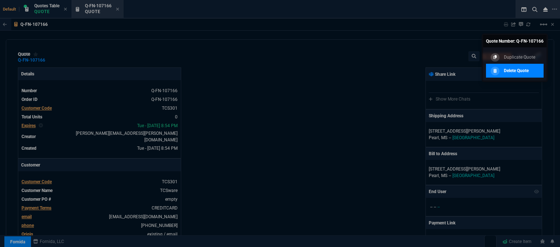
click at [513, 72] on p "Delete Quote" at bounding box center [516, 70] width 25 height 7
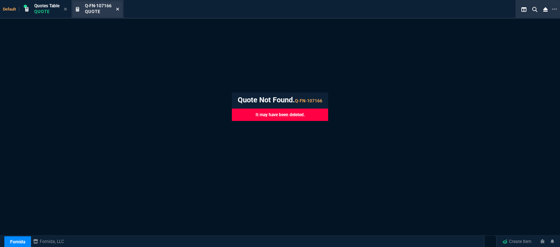
click at [117, 9] on icon at bounding box center [117, 9] width 3 height 4
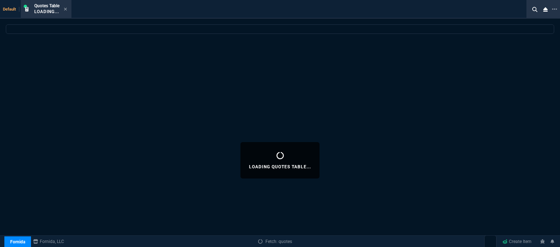
select select
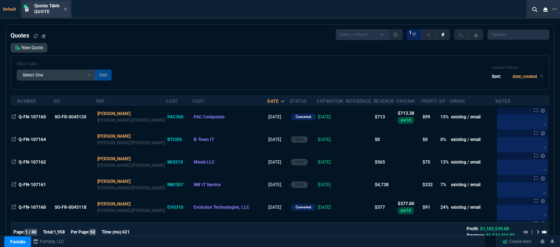
click at [64, 8] on div "Quotes Table Quote" at bounding box center [50, 9] width 33 height 13
click at [65, 8] on icon at bounding box center [65, 9] width 3 height 3
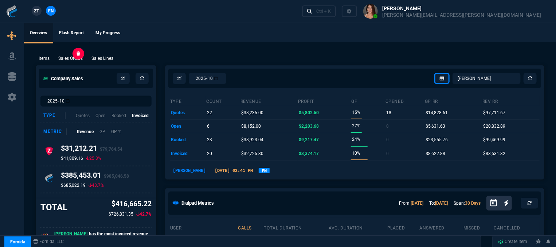
click at [79, 58] on p "Sales Orders" at bounding box center [70, 58] width 24 height 7
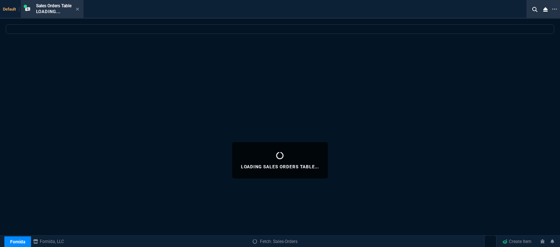
select select
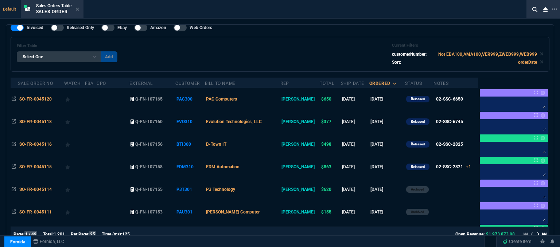
scroll to position [36, 0]
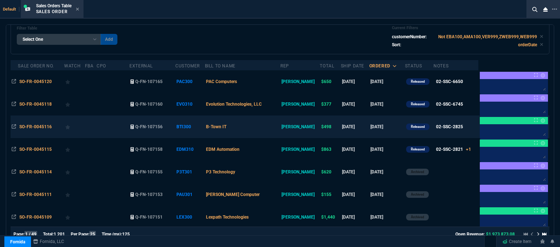
click at [277, 129] on td "B-Town IT" at bounding box center [242, 127] width 75 height 23
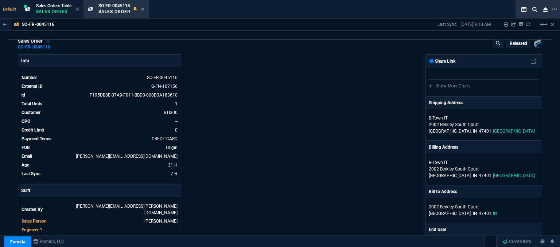
scroll to position [7, 0]
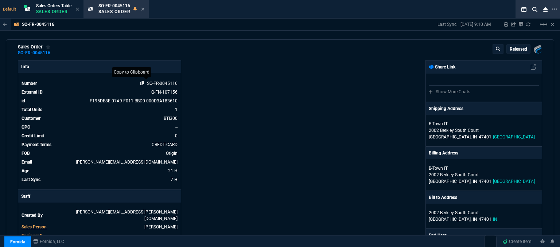
click at [142, 84] on icon at bounding box center [142, 83] width 4 height 4
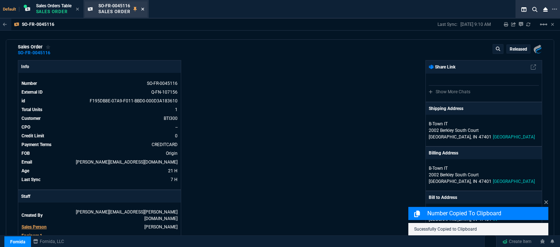
click at [143, 11] on icon at bounding box center [142, 9] width 3 height 4
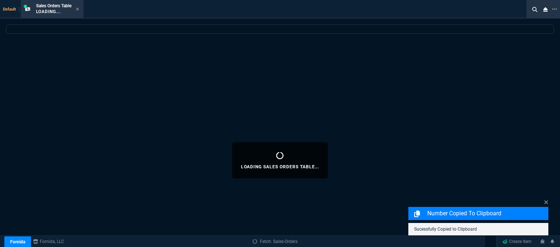
select select
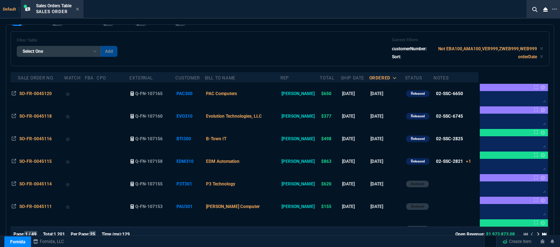
scroll to position [36, 0]
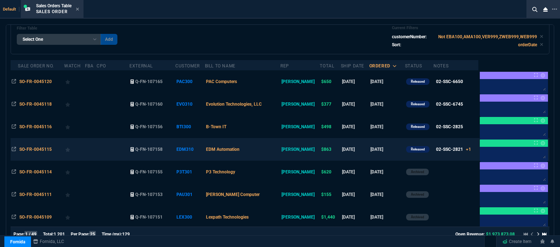
click at [268, 149] on td "EDM Automation" at bounding box center [242, 149] width 75 height 23
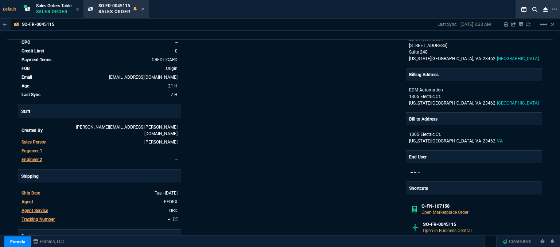
scroll to position [37, 0]
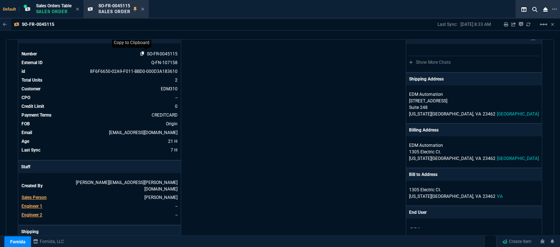
click at [142, 53] on icon at bounding box center [142, 53] width 4 height 4
click at [144, 9] on icon at bounding box center [142, 9] width 3 height 4
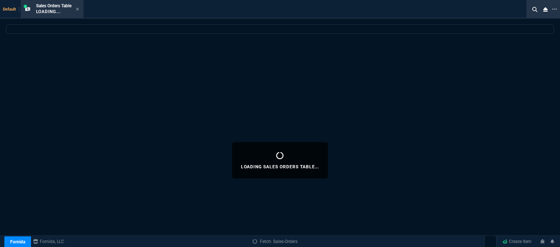
select select
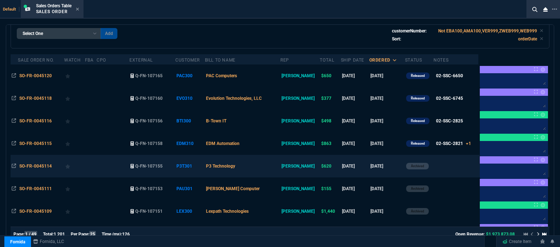
scroll to position [36, 0]
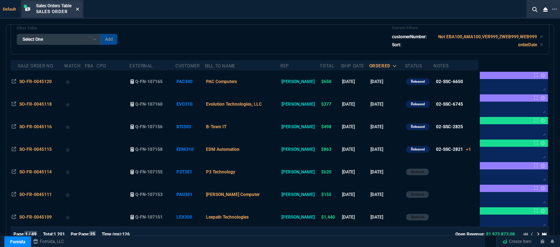
click at [78, 8] on icon at bounding box center [77, 9] width 3 height 3
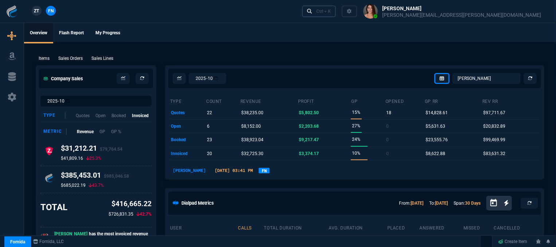
click at [331, 12] on div "Ctrl + K" at bounding box center [323, 11] width 15 height 6
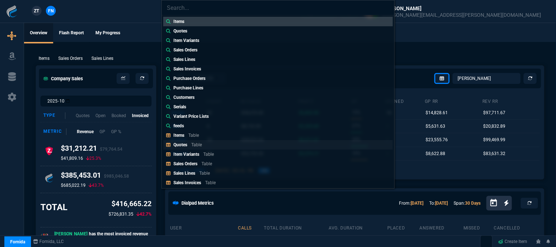
click at [195, 146] on p "Table" at bounding box center [196, 144] width 11 height 5
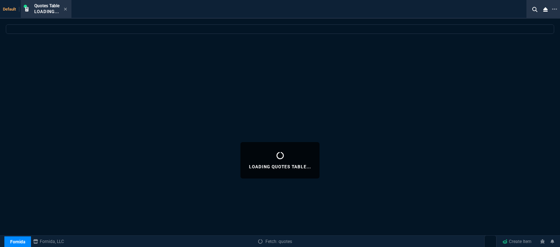
select select
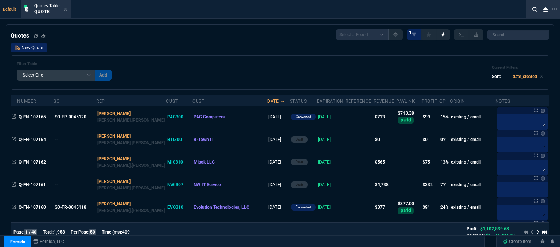
click at [28, 48] on link "New Quote" at bounding box center [29, 47] width 37 height 9
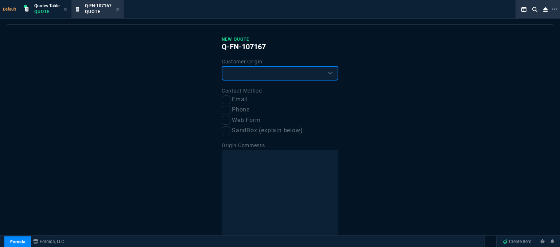
click at [244, 75] on select "Existing Customer Amazon Lead (first order) Website Lead (first order) Called (…" at bounding box center [280, 73] width 117 height 15
select select "existing"
click at [222, 66] on select "Existing Customer Amazon Lead (first order) Website Lead (first order) Called (…" at bounding box center [280, 73] width 117 height 15
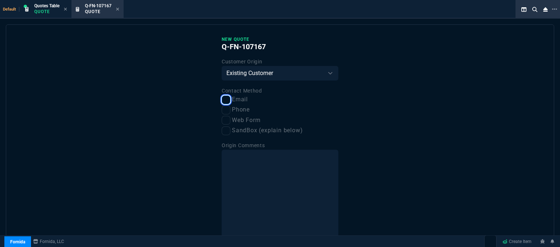
click at [225, 101] on input "Email" at bounding box center [226, 100] width 9 height 9
checkbox input "true"
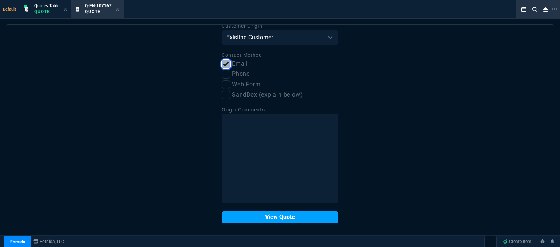
scroll to position [37, 0]
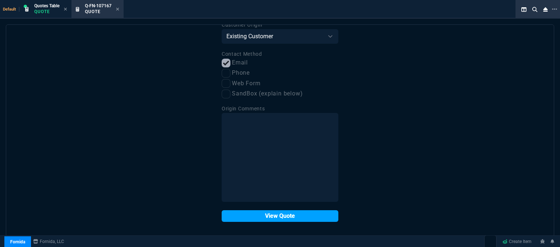
click at [279, 216] on button "View Quote" at bounding box center [280, 216] width 117 height 12
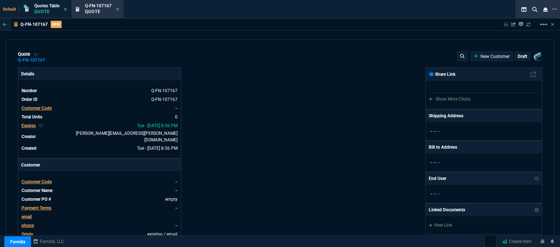
click at [43, 179] on span "Customer Code" at bounding box center [37, 181] width 30 height 5
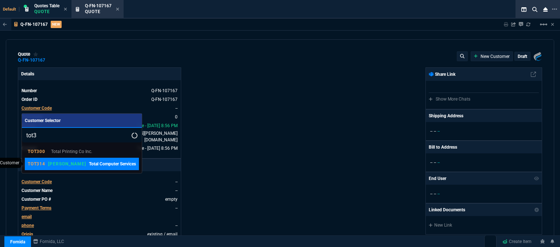
type input "tot3"
click at [89, 161] on p "Total Computer Services" at bounding box center [112, 164] width 47 height 7
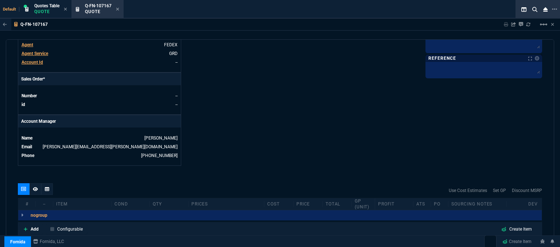
scroll to position [349, 0]
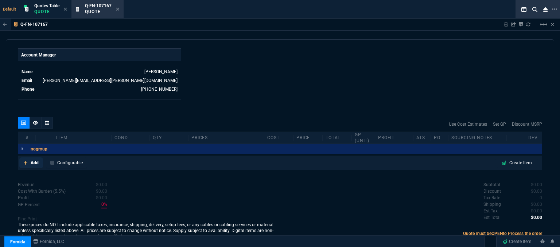
click at [25, 161] on icon at bounding box center [26, 163] width 4 height 4
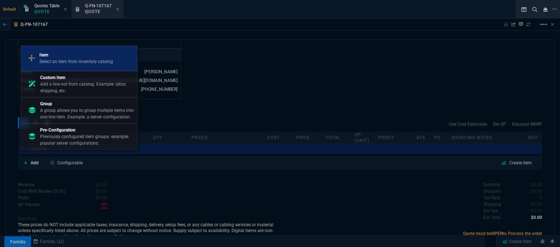
click at [88, 56] on p "Item" at bounding box center [76, 55] width 74 height 7
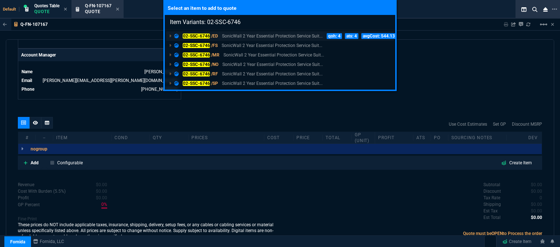
type input "Item Variants: 02-SSC-6746"
click at [256, 37] on p "SonicWall 2 Year Essential Protection Service Suit..." at bounding box center [272, 36] width 101 height 7
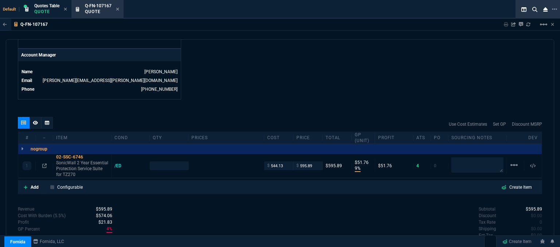
type input "9"
type input "52"
type input "834.49"
type input "29"
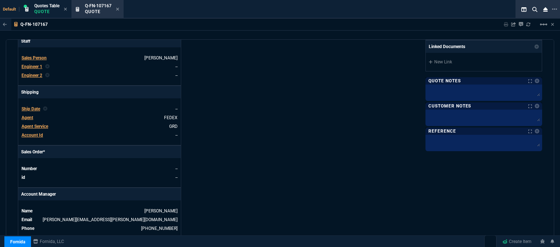
scroll to position [203, 0]
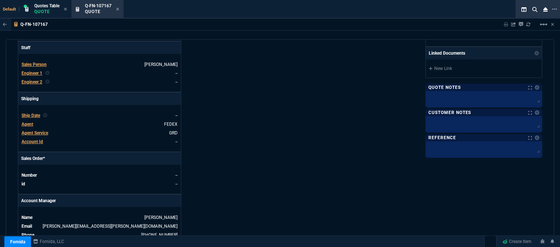
click at [26, 122] on span "Agent" at bounding box center [28, 124] width 12 height 5
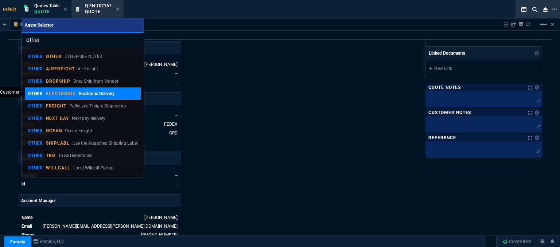
type input "other"
click at [66, 98] on link "OTHER ELECTRONIC Electronic Delivery" at bounding box center [83, 94] width 116 height 12
type input "1"
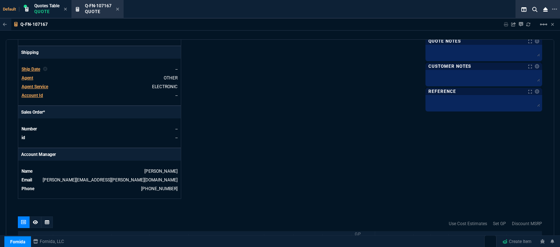
scroll to position [373, 0]
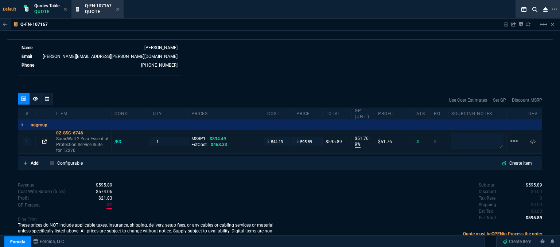
click at [42, 140] on icon at bounding box center [44, 142] width 4 height 4
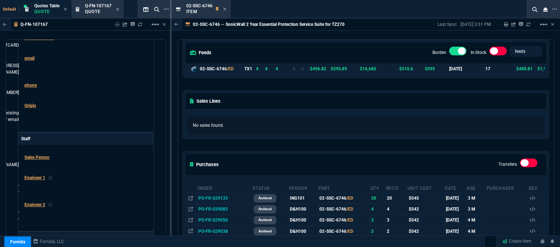
scroll to position [73, 0]
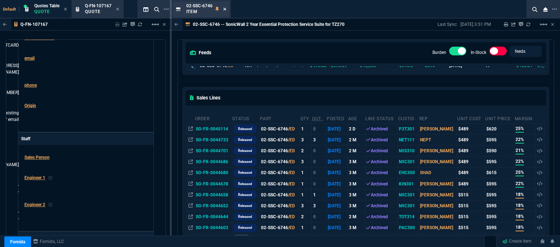
click at [223, 9] on icon at bounding box center [224, 9] width 3 height 4
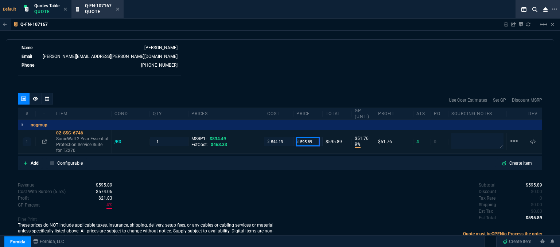
click at [314, 137] on input "595.89" at bounding box center [307, 141] width 23 height 8
type input "625"
type input "13"
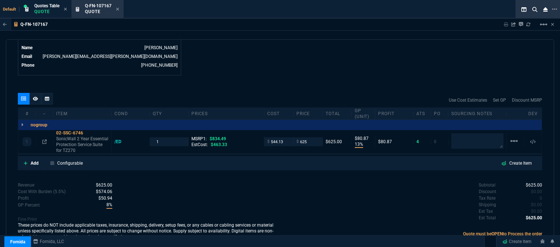
type input "81"
type input "25"
click at [44, 140] on icon at bounding box center [44, 142] width 4 height 4
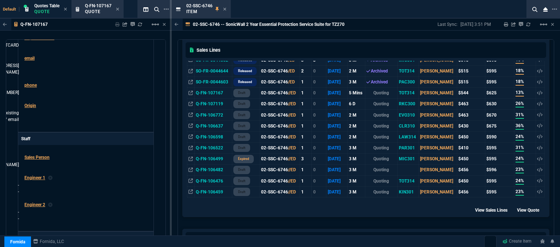
scroll to position [365, 0]
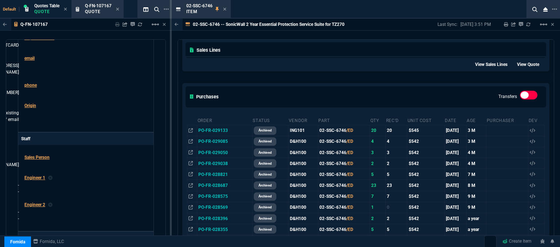
click at [400, 51] on div "Sales Lines" at bounding box center [366, 50] width 366 height 22
click at [225, 9] on icon at bounding box center [224, 9] width 3 height 3
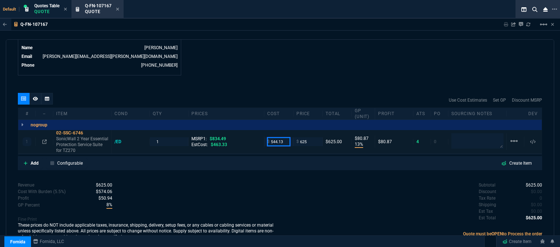
click at [285, 137] on input "544.13" at bounding box center [278, 141] width 23 height 8
type input "463.33"
type input "26"
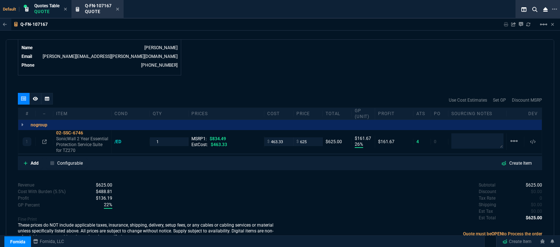
type input "162"
click at [461, 139] on textarea at bounding box center [477, 141] width 52 height 15
type textarea "email only pls"
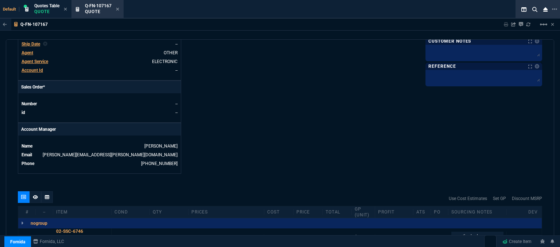
scroll to position [264, 0]
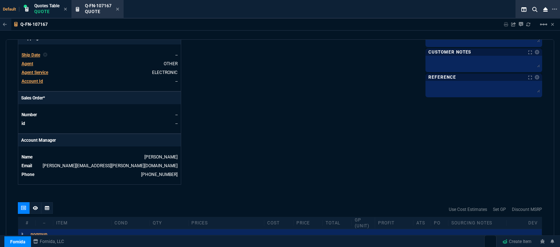
click at [446, 67] on div at bounding box center [483, 64] width 117 height 16
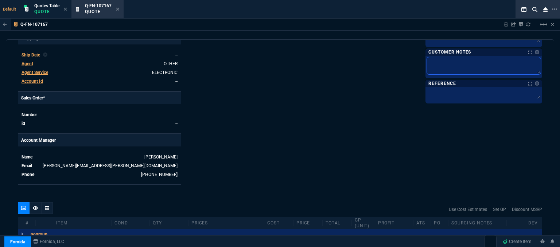
click at [445, 65] on textarea at bounding box center [484, 65] width 114 height 17
type textarea "E"
type textarea "EL"
type textarea "ELE"
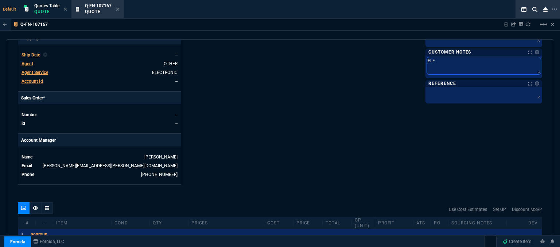
type textarea "ELEC"
type textarea "ELECT"
type textarea "ELECTR"
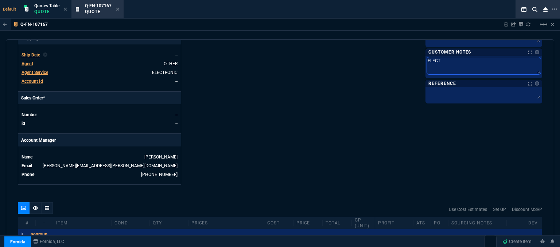
type textarea "ELECTR"
type textarea "ELECTRO"
type textarea "ELECTRON"
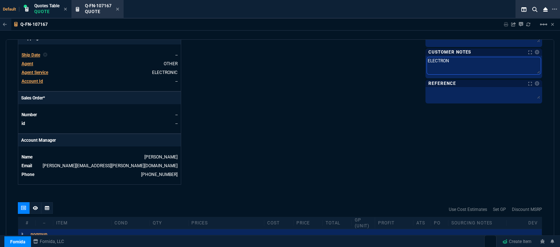
type textarea "ELECTRONI"
type textarea "ELECTRONIC"
type textarea "ELECTRONIC:"
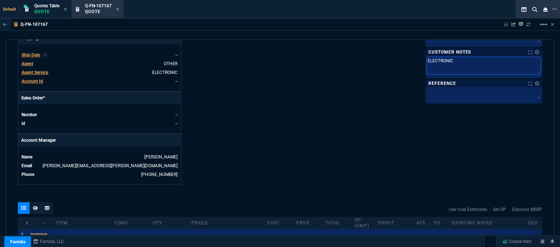
type textarea "ELECTRONIC:"
type textarea "ELECTRONIC: E"
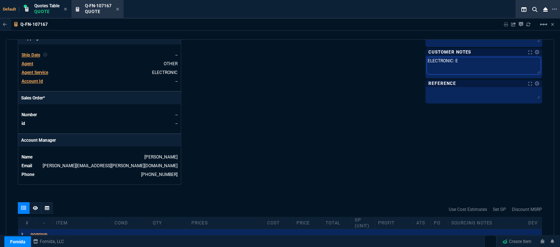
type textarea "ELECTRONIC: EM"
type textarea "ELECTRONIC: EMA"
type textarea "ELECTRONIC: EMAI"
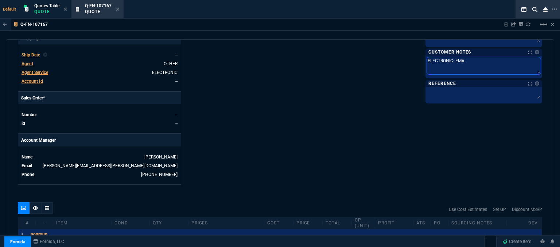
type textarea "ELECTRONIC: EMAI"
type textarea "ELECTRONIC: EMAIL"
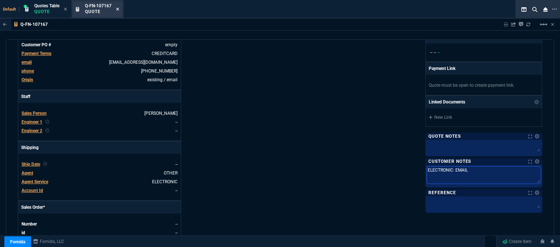
type textarea "ELECTRONIC: EMAIL"
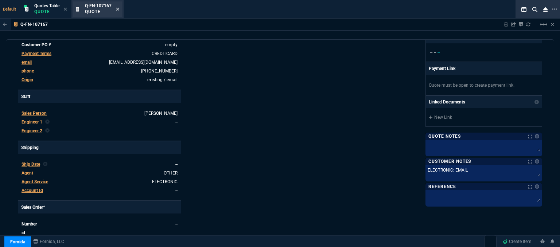
click at [117, 8] on icon at bounding box center [117, 9] width 3 height 4
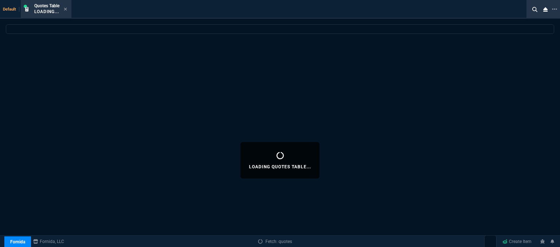
select select
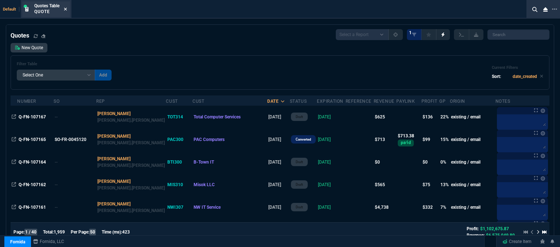
click at [66, 8] on icon at bounding box center [65, 9] width 3 height 4
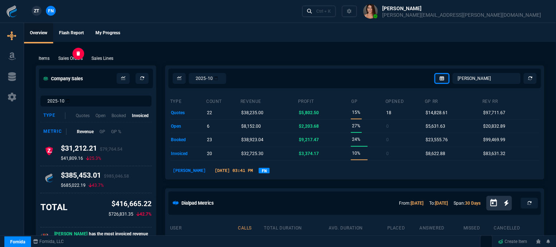
click at [66, 60] on p "Sales Orders" at bounding box center [70, 58] width 24 height 7
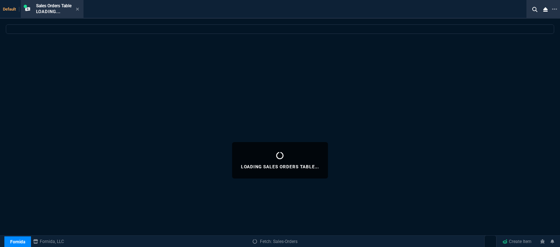
select select
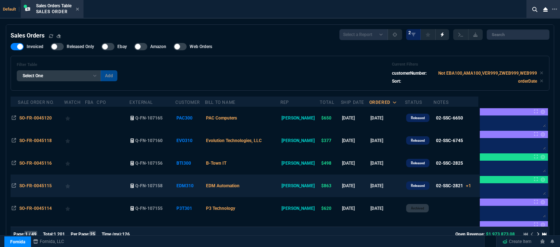
click at [269, 184] on td "EDM Automation" at bounding box center [242, 186] width 75 height 23
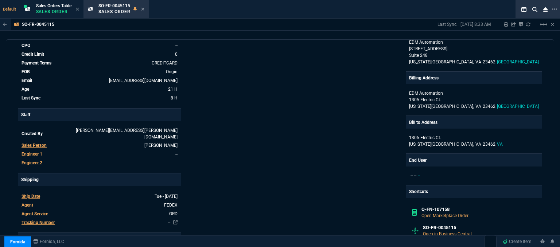
scroll to position [146, 0]
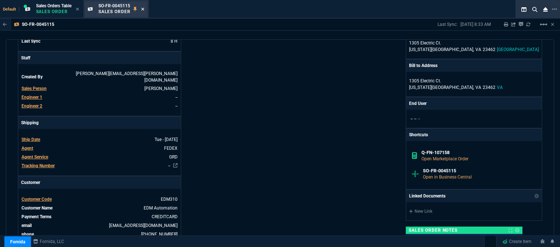
click at [143, 9] on icon at bounding box center [142, 9] width 3 height 4
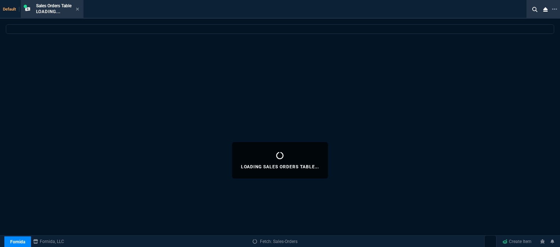
select select
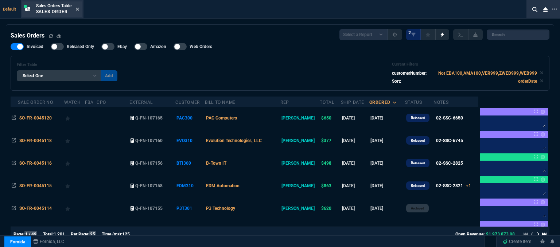
click at [78, 9] on icon at bounding box center [77, 9] width 3 height 4
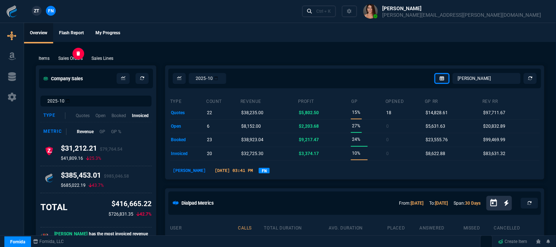
click at [67, 56] on p "Sales Orders" at bounding box center [70, 58] width 24 height 7
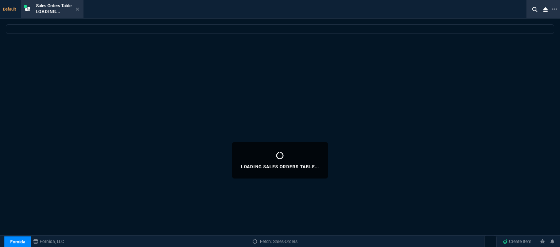
select select
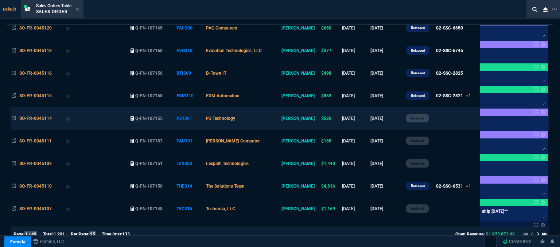
scroll to position [73, 0]
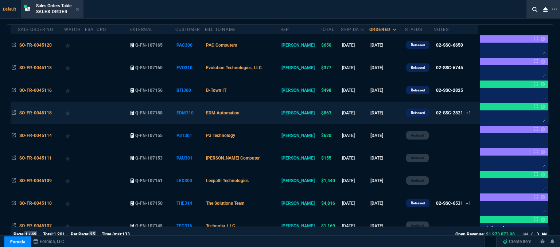
click at [265, 113] on td "EDM Automation" at bounding box center [242, 113] width 75 height 23
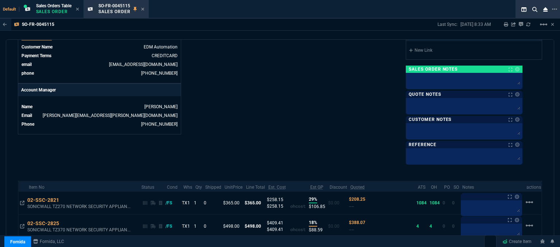
scroll to position [365, 0]
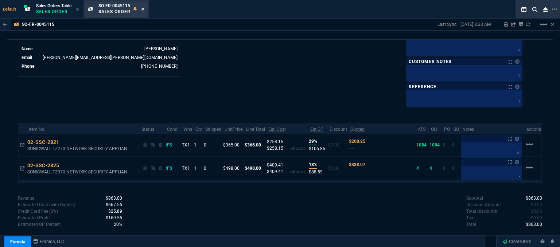
click at [143, 10] on icon at bounding box center [142, 9] width 3 height 4
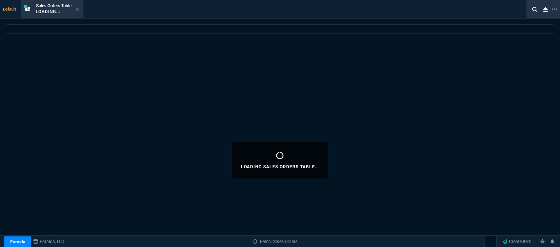
select select
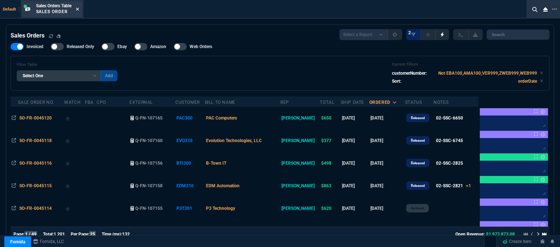
click at [79, 8] on icon at bounding box center [77, 9] width 3 height 4
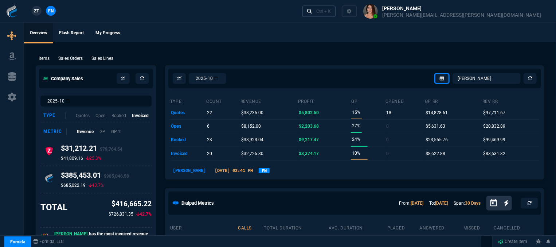
click at [337, 12] on link "Ctrl + K" at bounding box center [319, 10] width 34 height 11
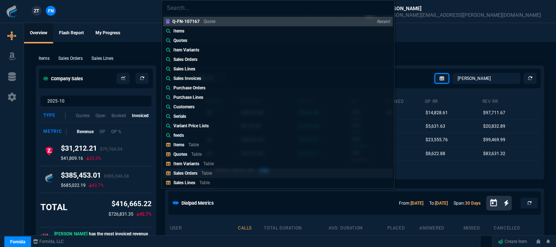
click at [194, 174] on p "Sales Orders" at bounding box center [186, 173] width 24 height 5
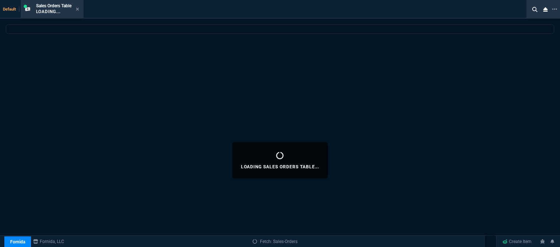
select select
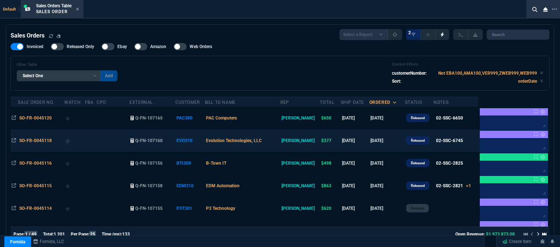
click at [279, 141] on td "Evolution Technologies, LLC" at bounding box center [242, 140] width 75 height 23
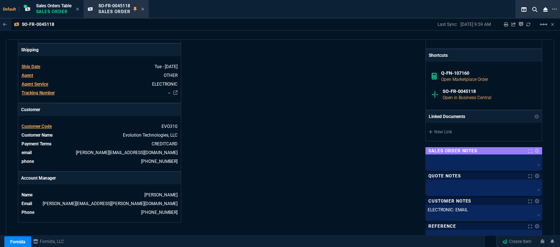
scroll to position [335, 0]
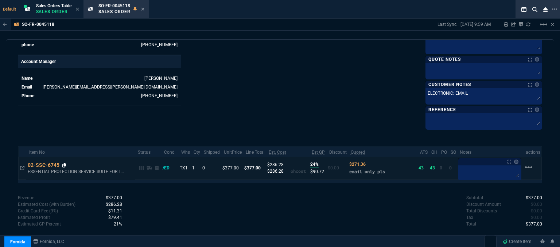
click at [64, 164] on icon at bounding box center [64, 165] width 4 height 4
click at [63, 163] on icon at bounding box center [64, 165] width 4 height 4
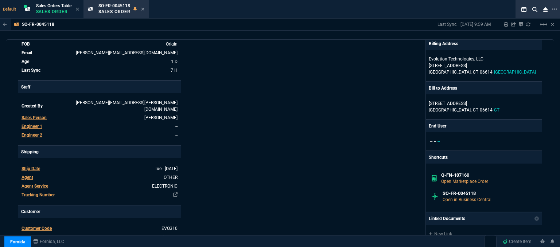
scroll to position [0, 0]
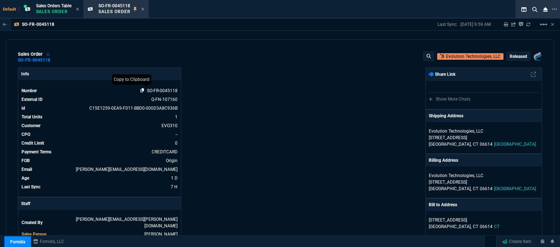
click at [141, 89] on icon at bounding box center [142, 90] width 4 height 4
click at [144, 7] on nx-icon at bounding box center [142, 10] width 3 height 6
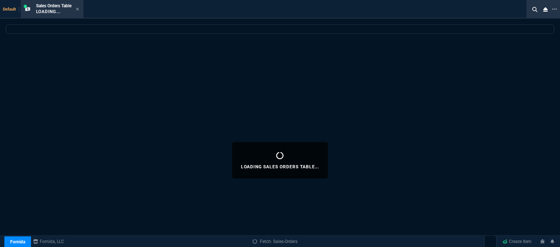
select select
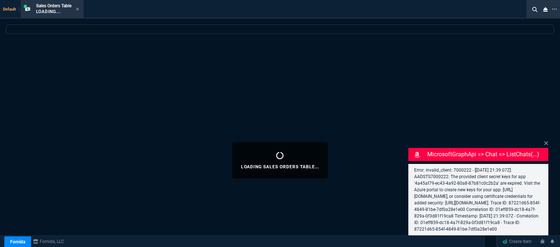
select select "12: [PERSON_NAME]"
select select
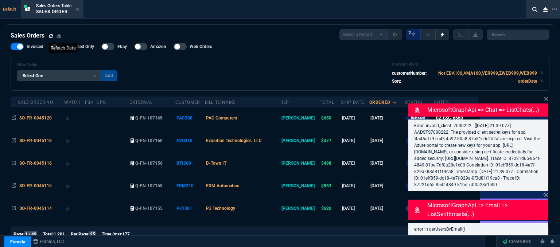
click at [50, 35] on icon at bounding box center [51, 36] width 4 height 4
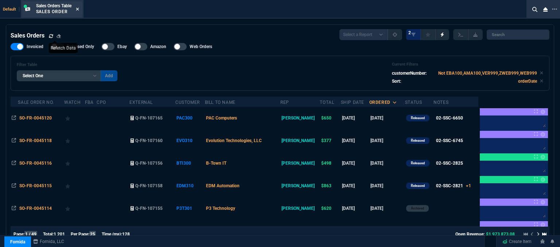
click at [77, 9] on icon at bounding box center [77, 9] width 3 height 4
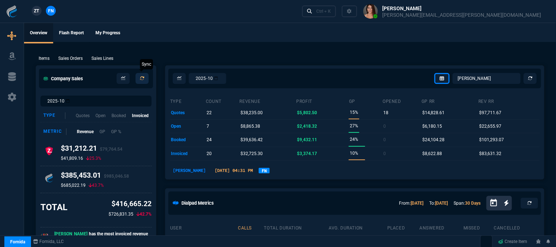
click at [143, 78] on icon at bounding box center [142, 78] width 5 height 5
click at [79, 59] on p "Sales Orders" at bounding box center [70, 58] width 24 height 7
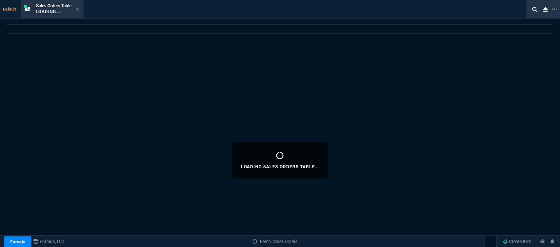
select select
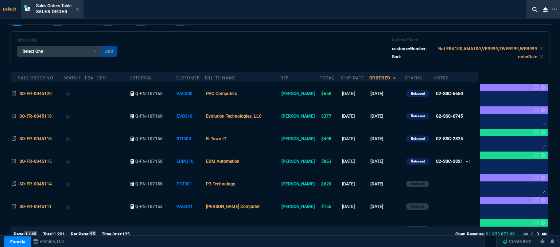
scroll to position [73, 0]
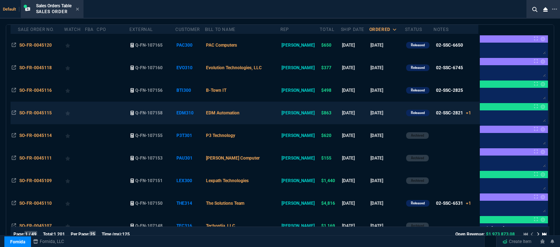
click at [271, 110] on td "EDM Automation" at bounding box center [242, 113] width 75 height 23
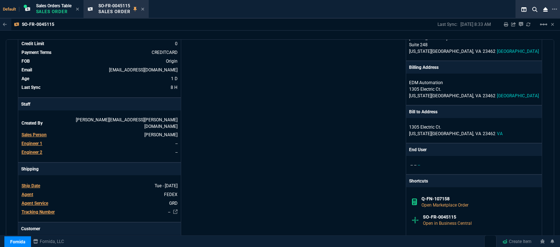
scroll to position [109, 0]
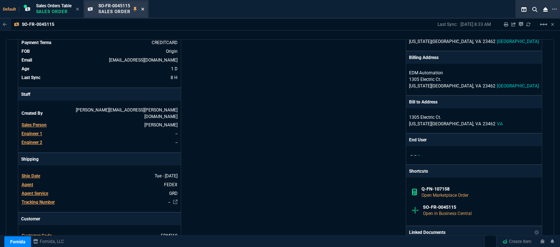
click at [143, 10] on icon at bounding box center [142, 9] width 3 height 4
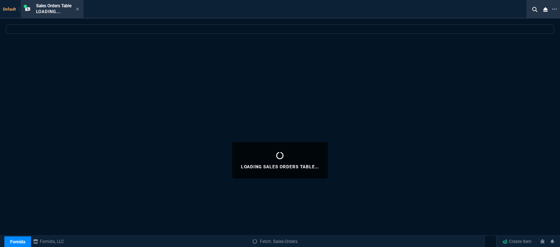
select select
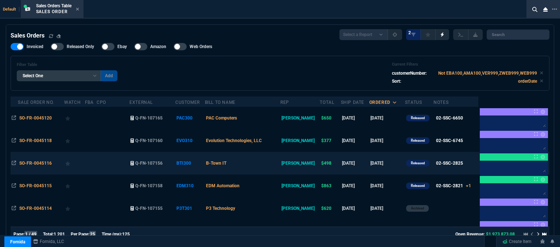
click at [253, 170] on td "B-Town IT" at bounding box center [242, 163] width 75 height 23
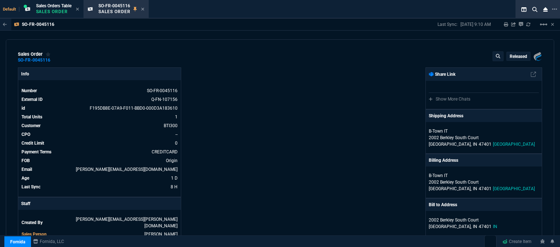
scroll to position [146, 0]
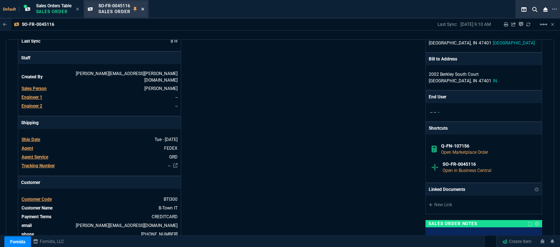
click at [144, 8] on icon at bounding box center [142, 9] width 3 height 3
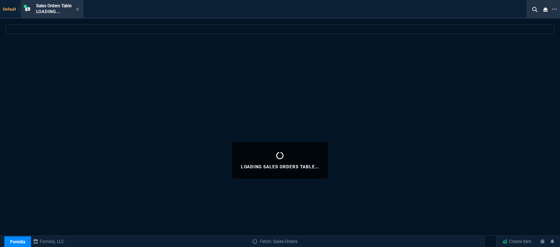
select select
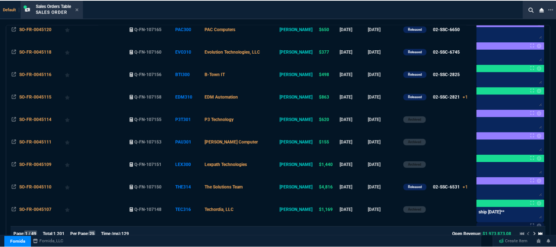
scroll to position [109, 0]
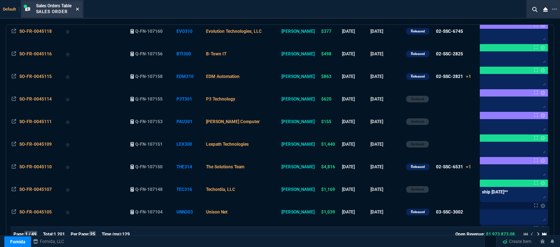
click at [79, 10] on icon at bounding box center [77, 9] width 3 height 3
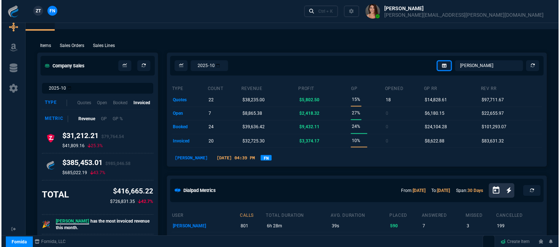
scroll to position [0, 0]
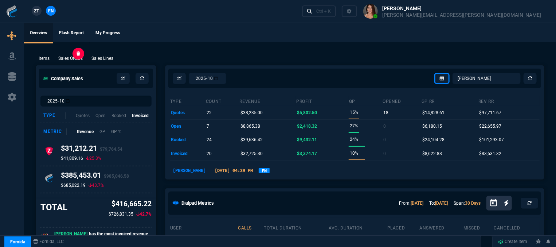
click at [70, 57] on p "Sales Orders" at bounding box center [70, 58] width 24 height 7
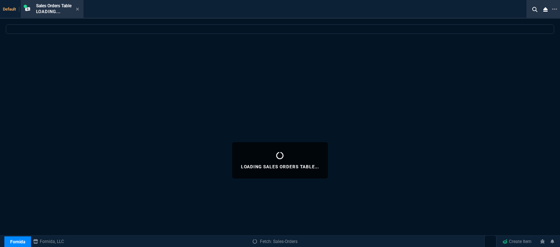
select select
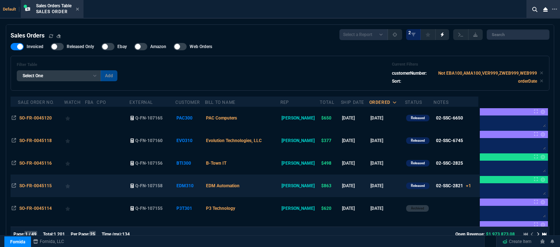
click at [277, 189] on td "EDM Automation" at bounding box center [242, 186] width 75 height 23
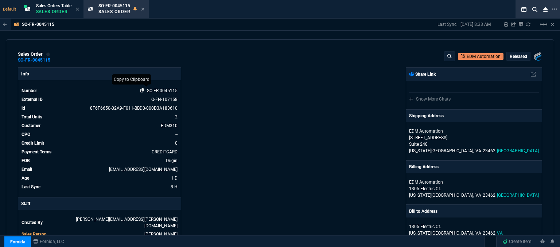
click at [141, 91] on icon at bounding box center [142, 90] width 4 height 4
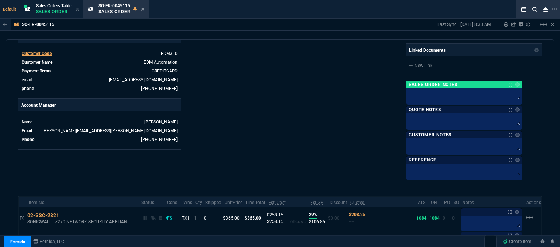
scroll to position [365, 0]
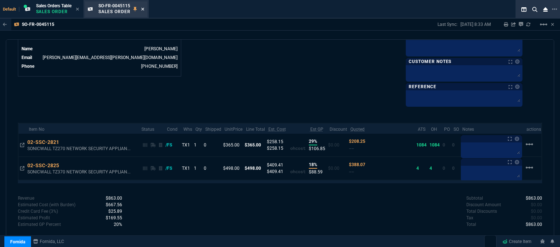
click at [144, 9] on icon at bounding box center [142, 9] width 3 height 4
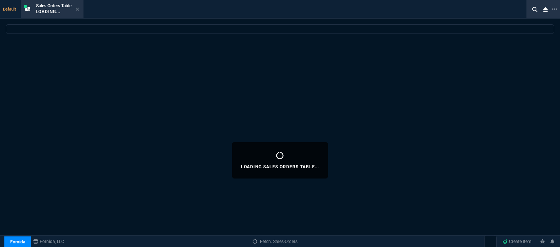
select select
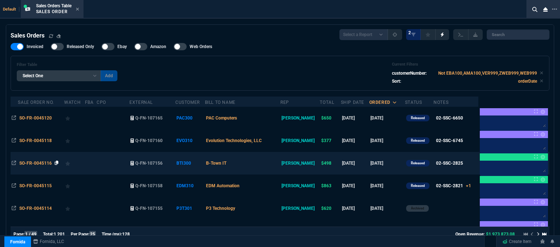
click at [57, 163] on icon at bounding box center [57, 163] width 4 height 4
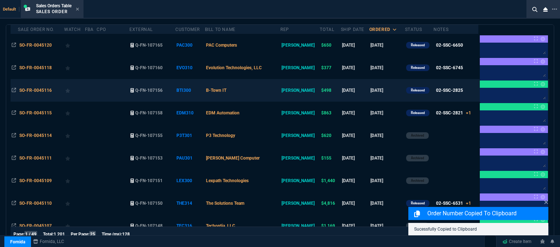
scroll to position [182, 0]
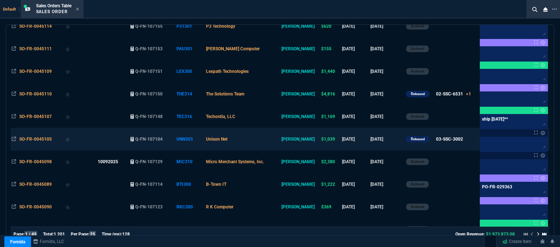
click at [264, 138] on td "Unison Net" at bounding box center [242, 139] width 75 height 23
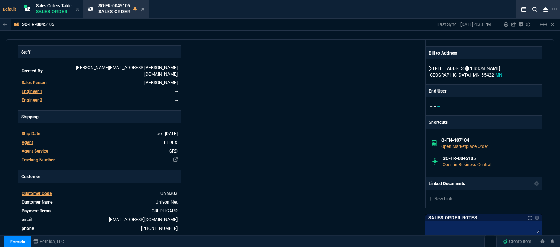
scroll to position [117, 0]
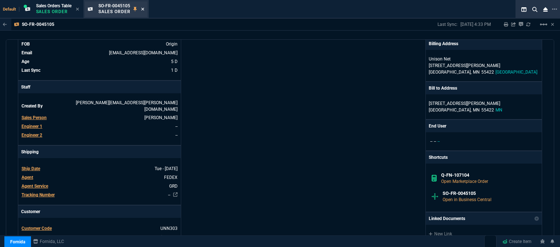
click at [144, 8] on icon at bounding box center [142, 9] width 3 height 4
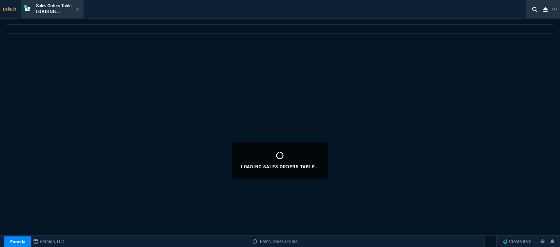
select select
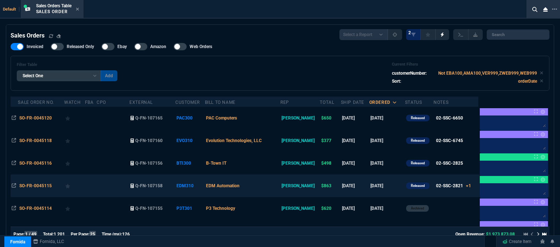
click at [262, 184] on td "EDM Automation" at bounding box center [242, 186] width 75 height 23
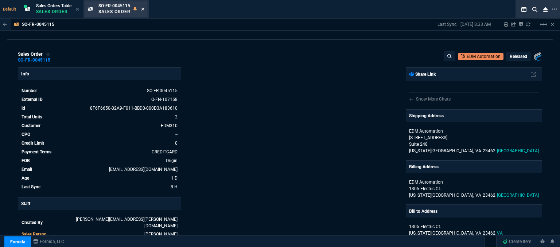
click at [144, 10] on icon at bounding box center [142, 9] width 3 height 4
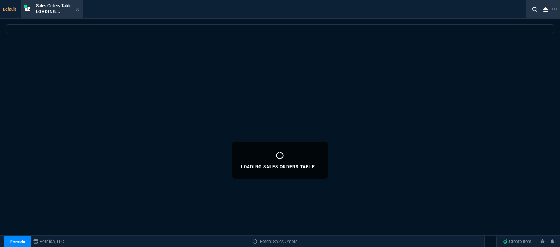
select select
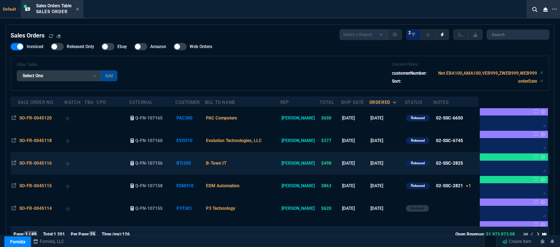
click at [265, 164] on td "B-Town IT" at bounding box center [242, 163] width 75 height 23
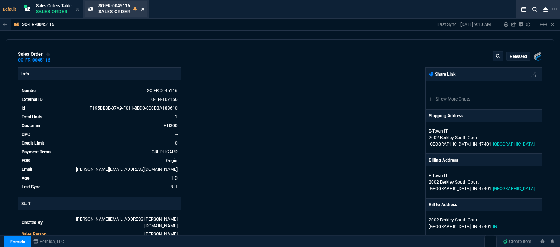
click at [144, 9] on icon at bounding box center [142, 9] width 3 height 4
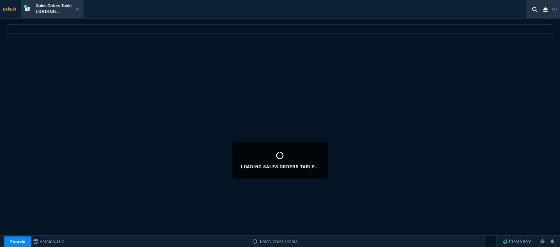
select select
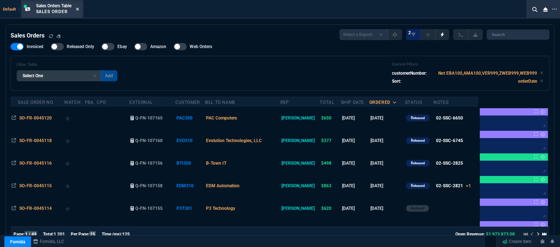
click at [77, 8] on icon at bounding box center [77, 9] width 3 height 4
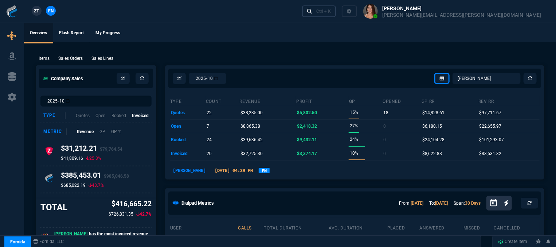
click at [331, 13] on div "Ctrl + K" at bounding box center [323, 11] width 15 height 6
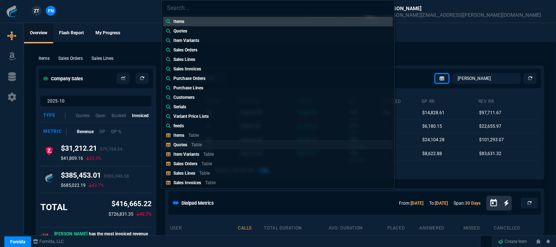
click at [212, 143] on link "Quotes Table" at bounding box center [278, 144] width 230 height 9
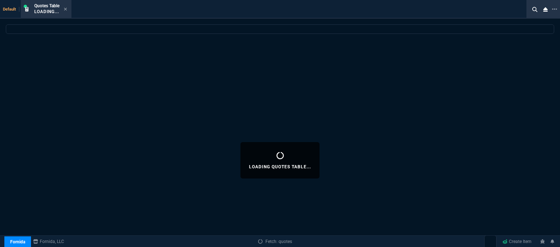
select select
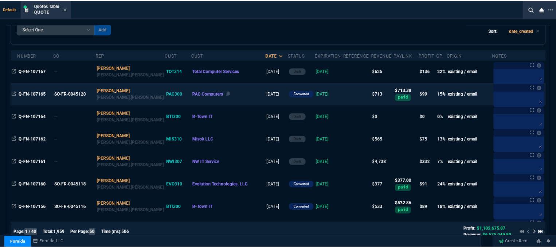
scroll to position [73, 0]
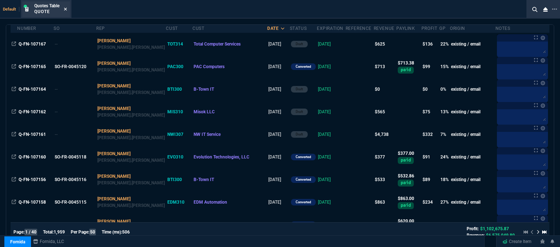
click at [65, 8] on icon at bounding box center [65, 9] width 3 height 4
